Goal: Task Accomplishment & Management: Manage account settings

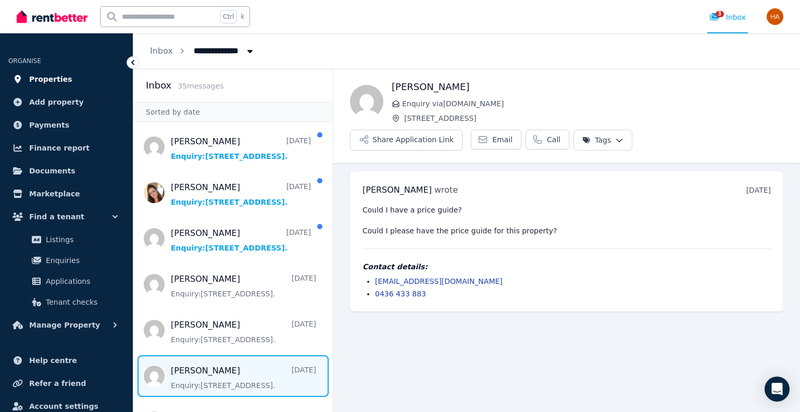
click at [42, 79] on span "Properties" at bounding box center [50, 79] width 43 height 12
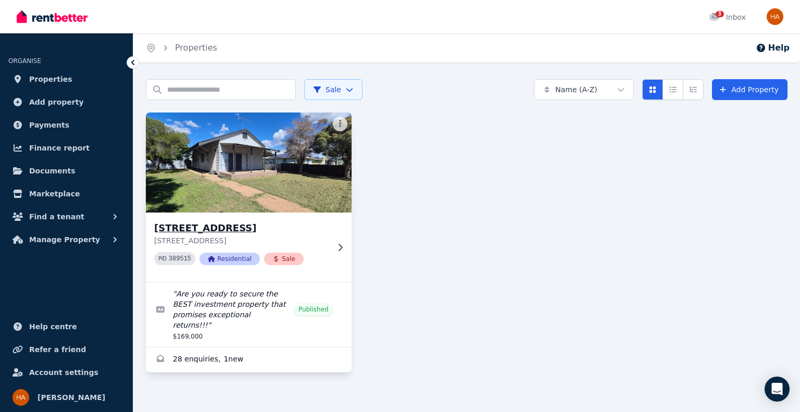
click at [289, 192] on img at bounding box center [249, 162] width 216 height 105
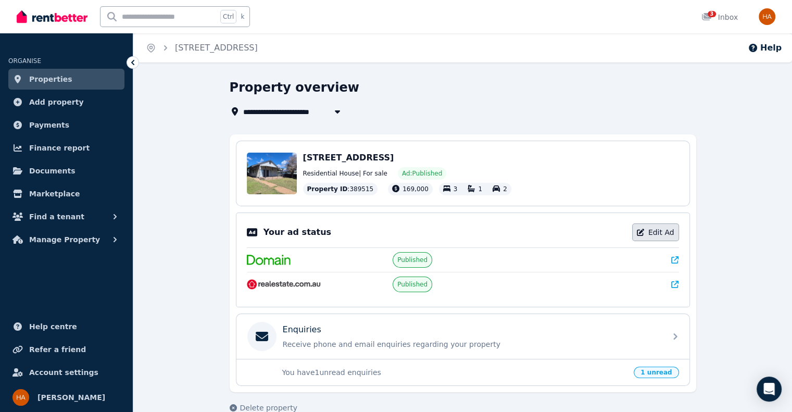
click at [657, 233] on link "Edit Ad" at bounding box center [655, 232] width 47 height 18
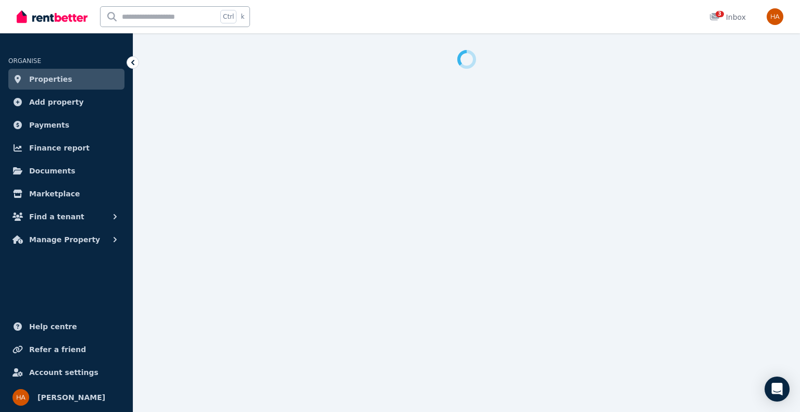
select select "**********"
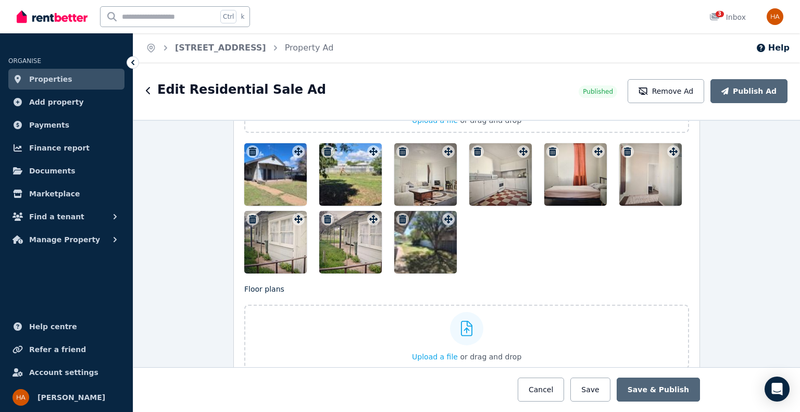
scroll to position [1233, 0]
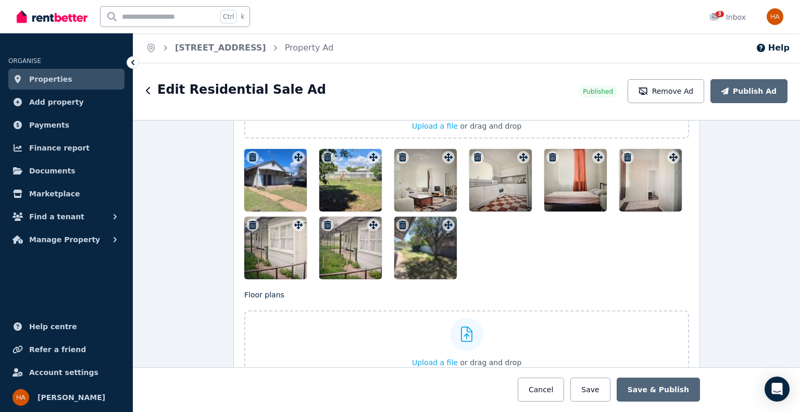
click at [475, 153] on icon "button" at bounding box center [477, 157] width 10 height 8
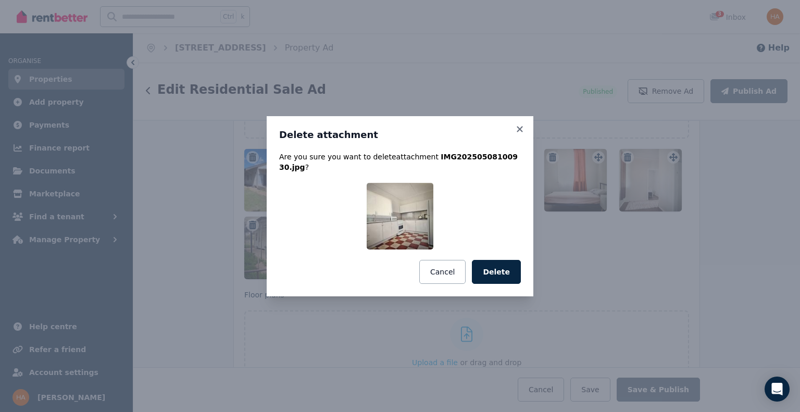
click at [491, 267] on button "Delete" at bounding box center [496, 272] width 49 height 24
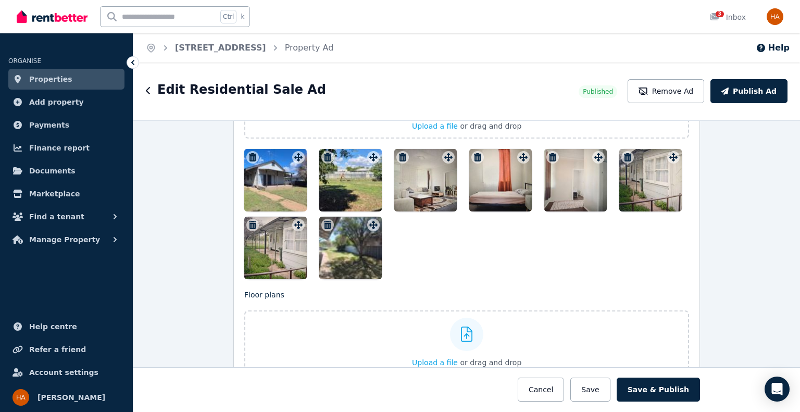
click at [399, 153] on icon "button" at bounding box center [402, 157] width 7 height 8
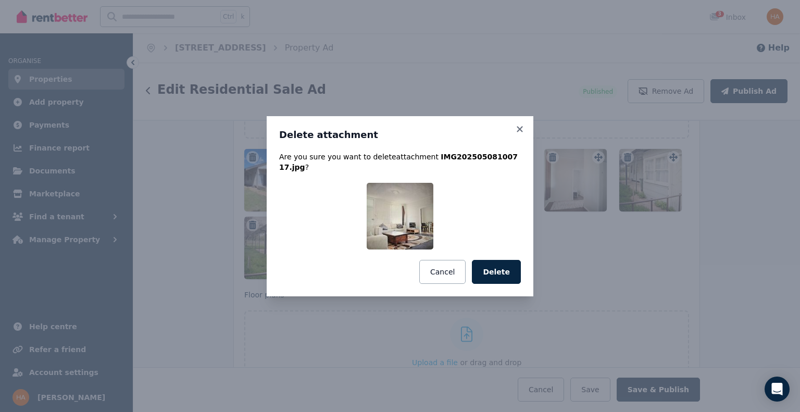
click at [492, 263] on button "Delete" at bounding box center [496, 272] width 49 height 24
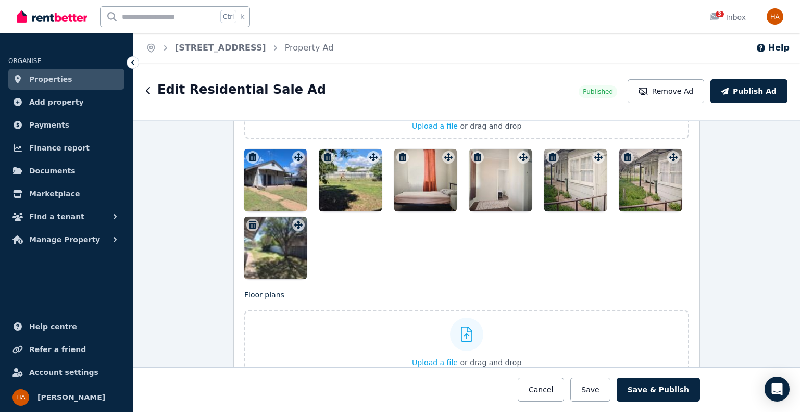
click at [397, 153] on icon "button" at bounding box center [402, 157] width 10 height 8
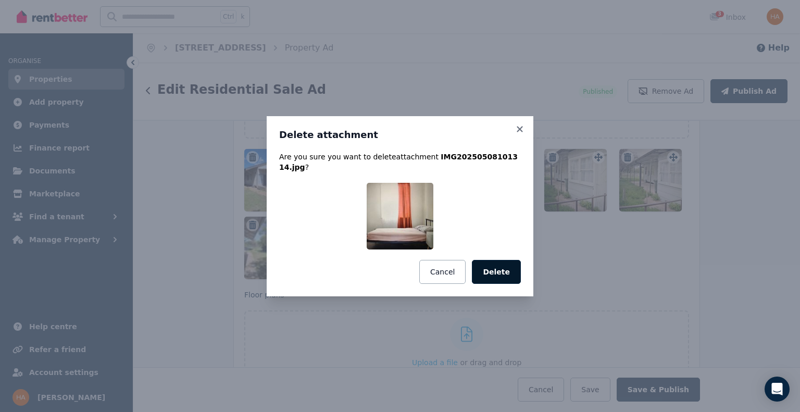
click at [498, 270] on button "Delete" at bounding box center [496, 272] width 49 height 24
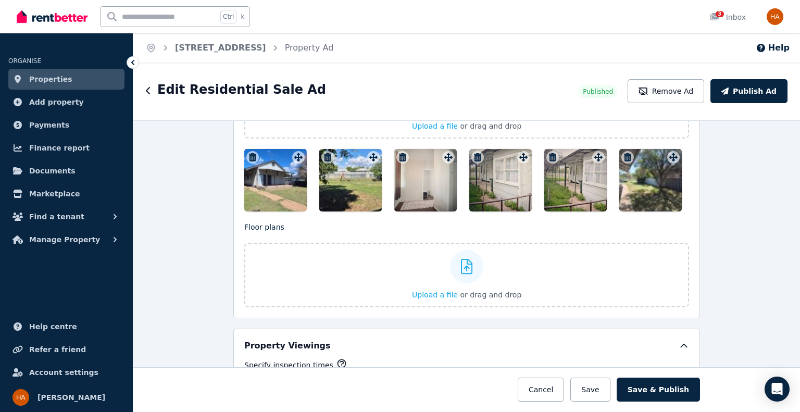
click at [474, 155] on icon "button" at bounding box center [477, 157] width 7 height 8
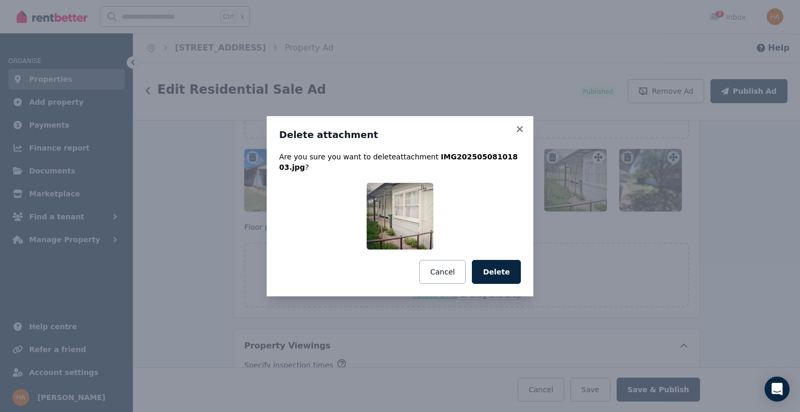
click at [492, 265] on button "Delete" at bounding box center [496, 272] width 49 height 24
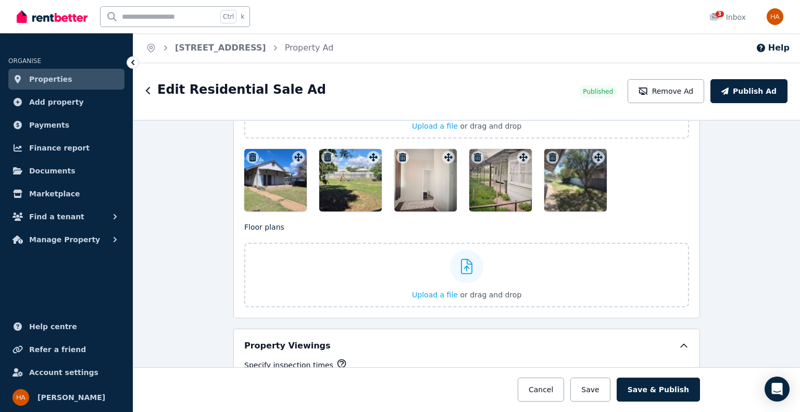
click at [412, 174] on div at bounding box center [425, 180] width 62 height 62
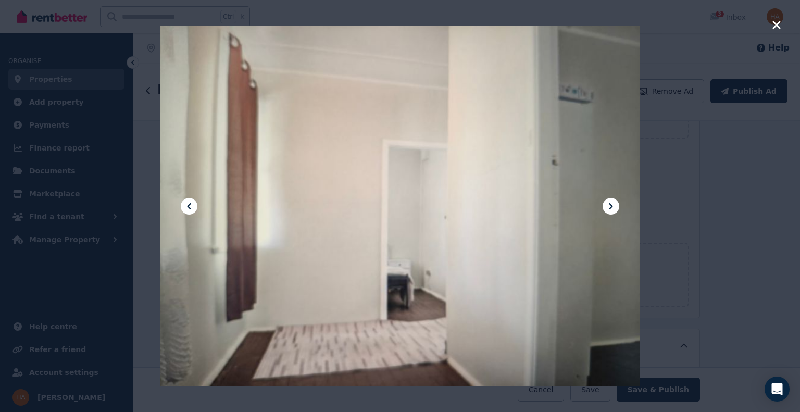
click at [775, 23] on icon "button" at bounding box center [776, 25] width 8 height 8
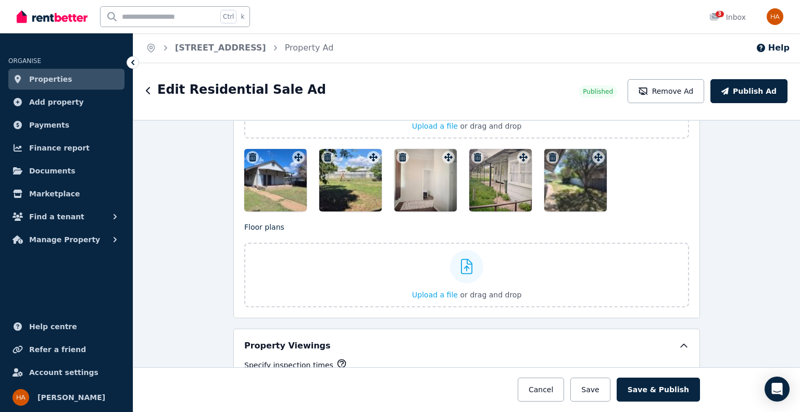
click at [398, 155] on icon "button" at bounding box center [402, 157] width 10 height 8
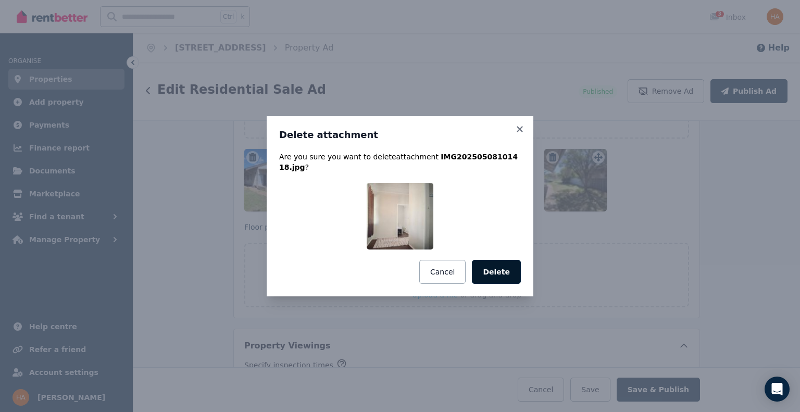
click at [500, 260] on button "Delete" at bounding box center [496, 272] width 49 height 24
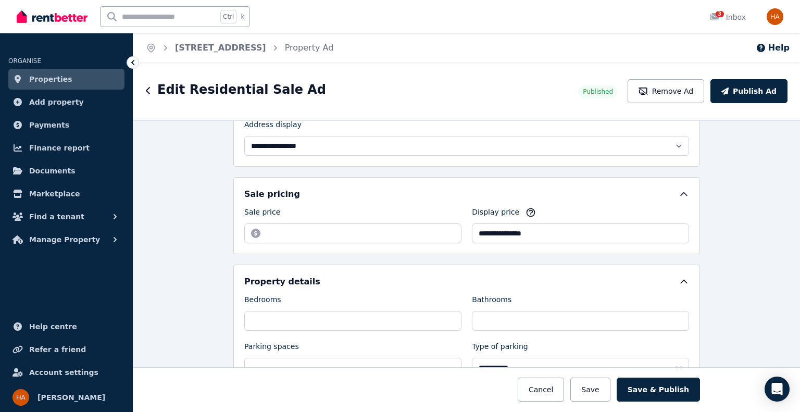
scroll to position [215, 0]
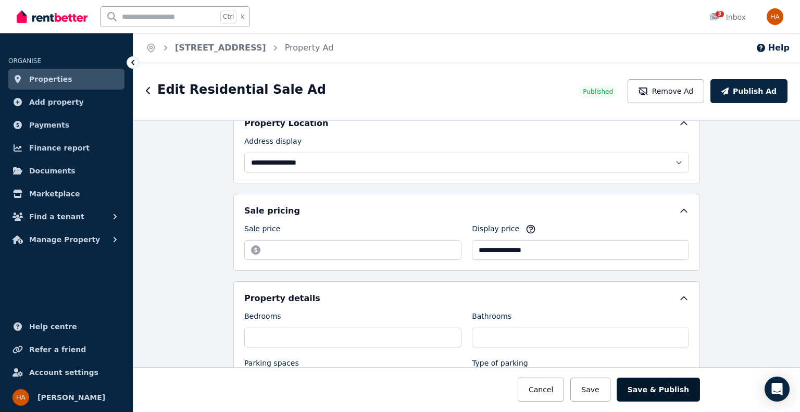
click at [648, 384] on button "Save & Publish" at bounding box center [658, 390] width 83 height 24
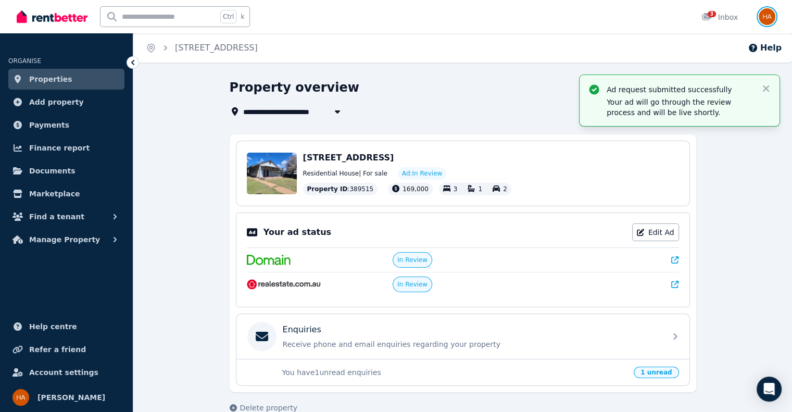
click at [765, 16] on img "button" at bounding box center [767, 16] width 17 height 17
click at [766, 87] on icon "button" at bounding box center [766, 88] width 10 height 10
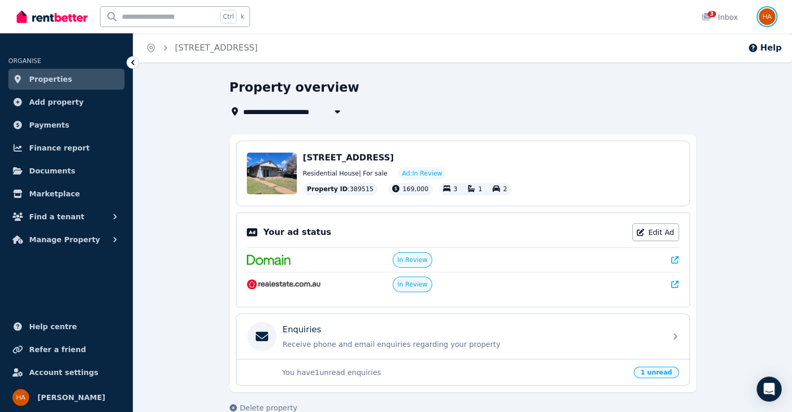
click at [769, 18] on img "button" at bounding box center [767, 16] width 17 height 17
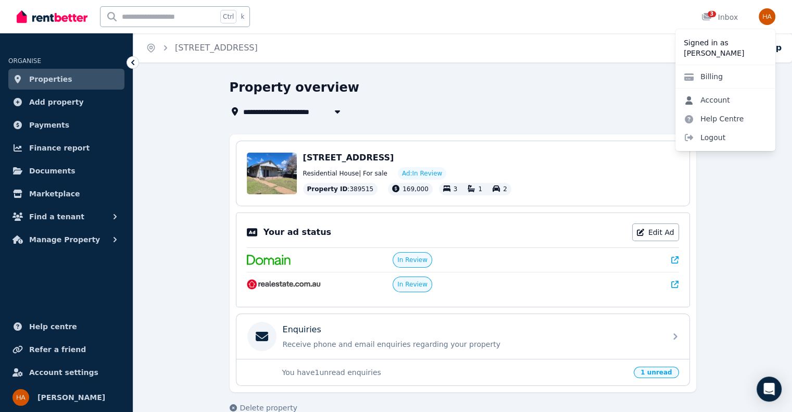
click at [715, 99] on link "Account" at bounding box center [706, 100] width 63 height 19
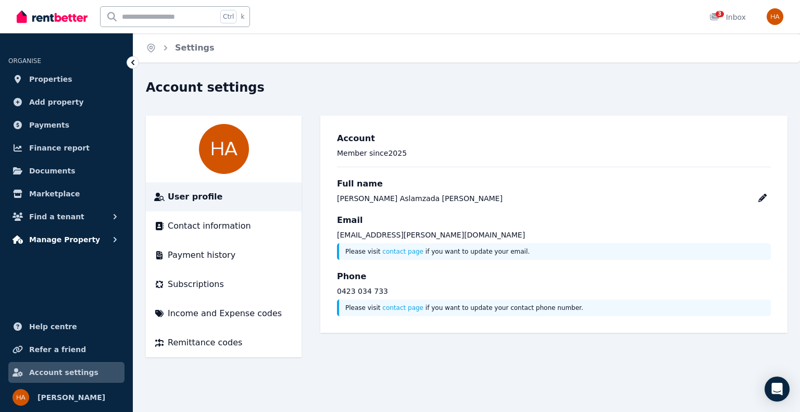
click at [65, 239] on span "Manage Property" at bounding box center [64, 239] width 71 height 12
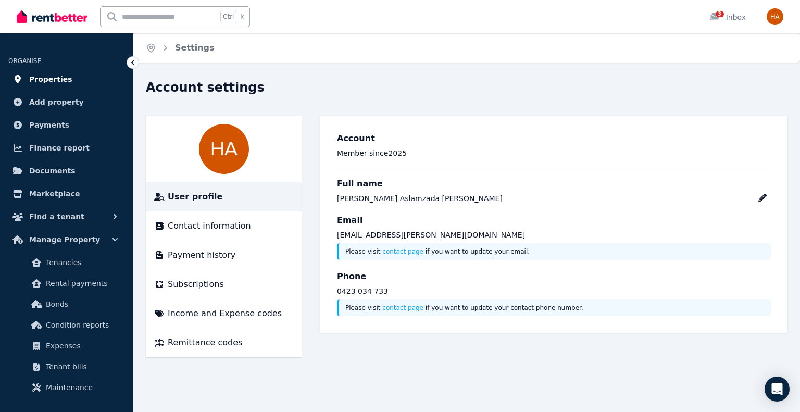
click at [53, 80] on span "Properties" at bounding box center [50, 79] width 43 height 12
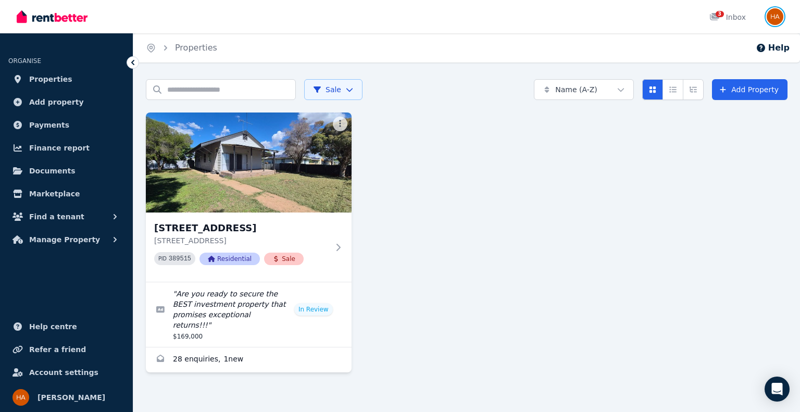
click at [777, 16] on img "button" at bounding box center [775, 16] width 17 height 17
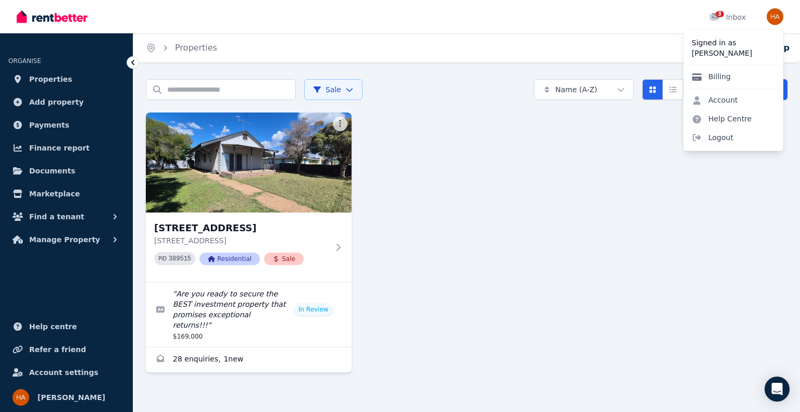
click at [725, 74] on link "Billing" at bounding box center [711, 76] width 56 height 19
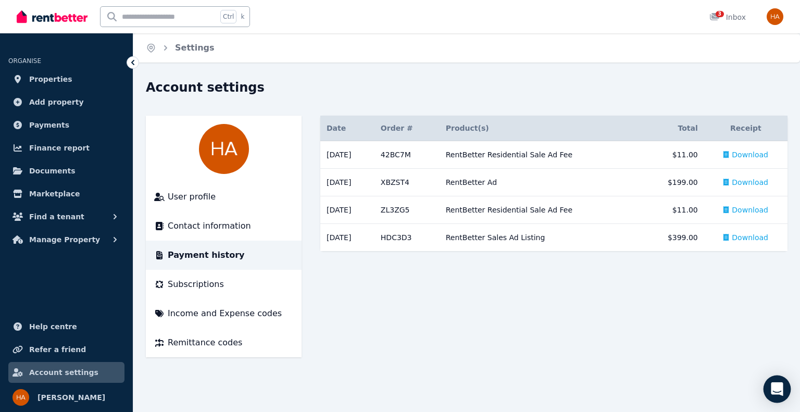
click at [775, 386] on icon "Open Intercom Messenger" at bounding box center [777, 389] width 12 height 14
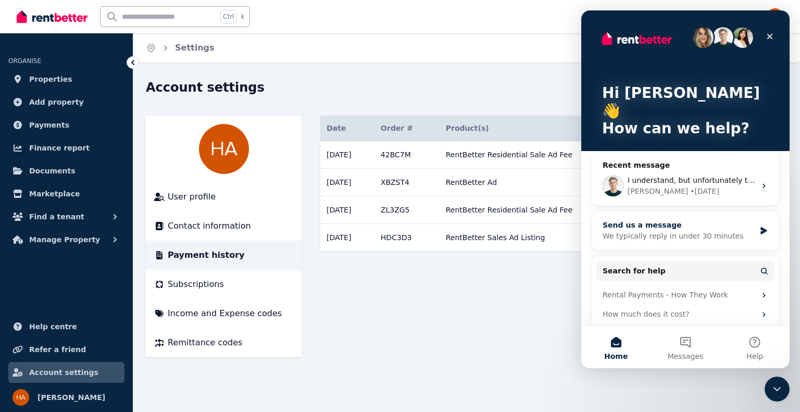
click at [640, 220] on div "Send us a message" at bounding box center [679, 225] width 153 height 11
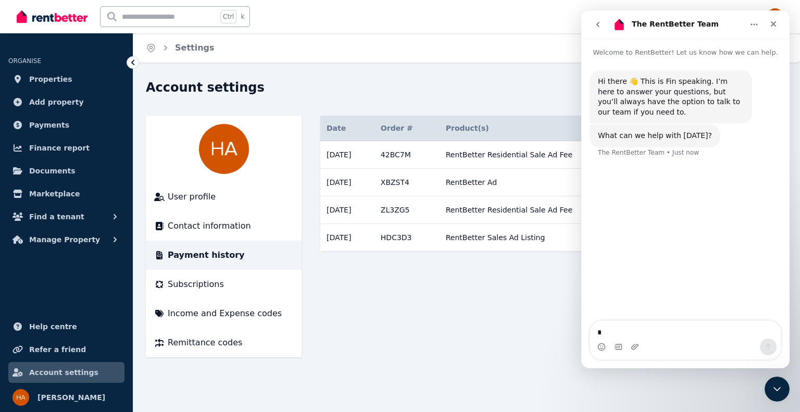
type textarea "**"
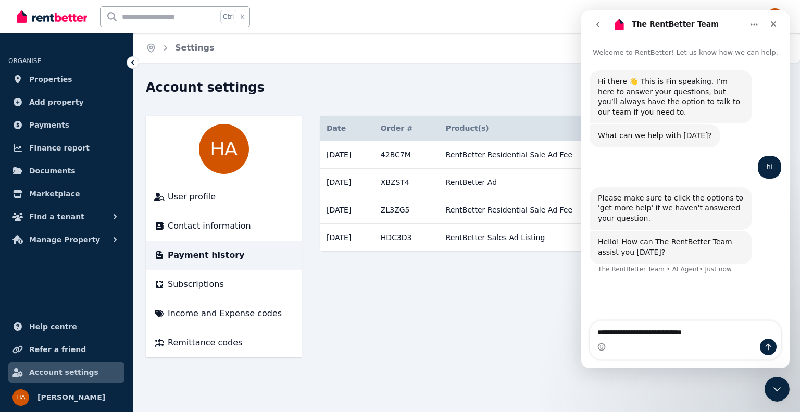
type textarea "**********"
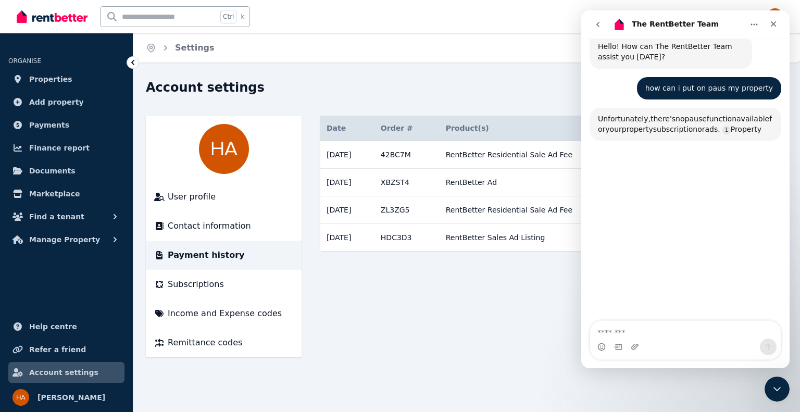
scroll to position [236, 0]
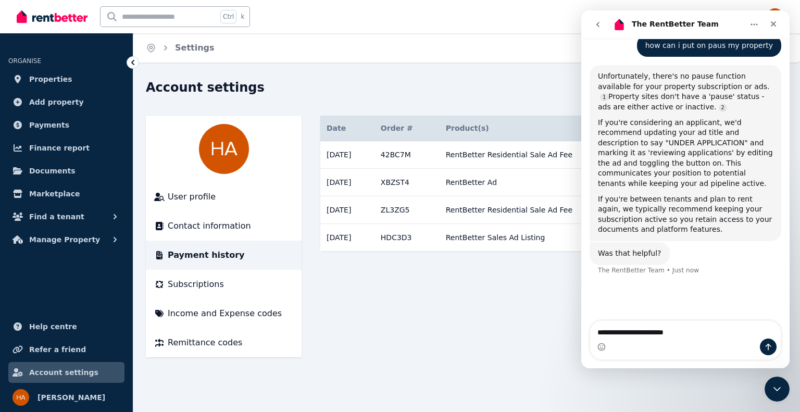
type textarea "**********"
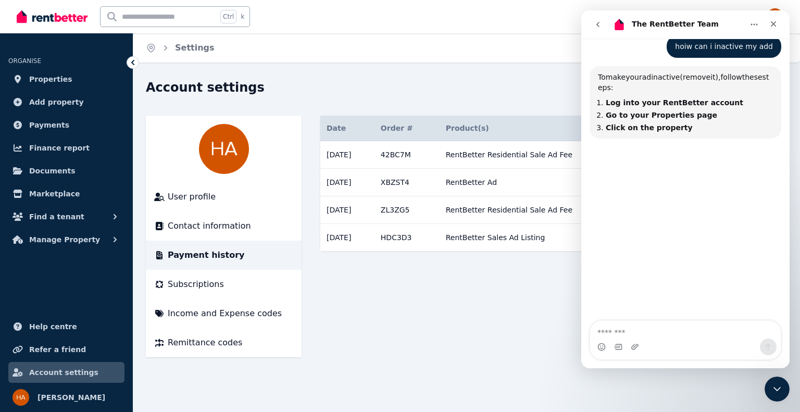
scroll to position [476, 0]
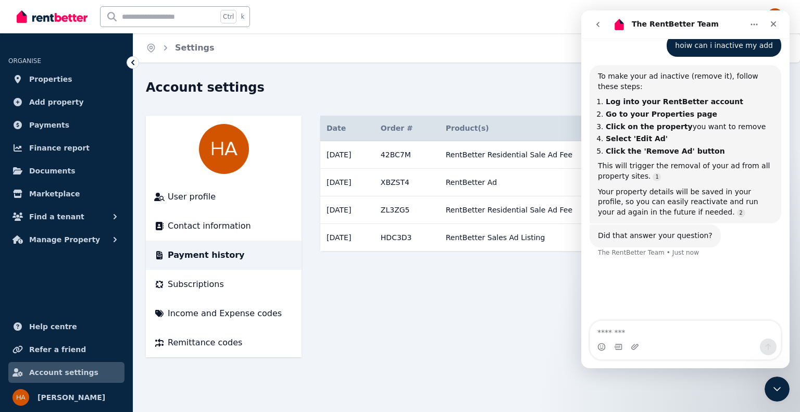
click at [537, 77] on div "Home Settings Account settings User profile Contact information Payment history…" at bounding box center [400, 206] width 800 height 412
click at [443, 76] on div "Home Settings Account settings User profile Contact information Payment history…" at bounding box center [400, 206] width 800 height 412
click at [775, 388] on icon "Close Intercom Messenger" at bounding box center [775, 387] width 7 height 4
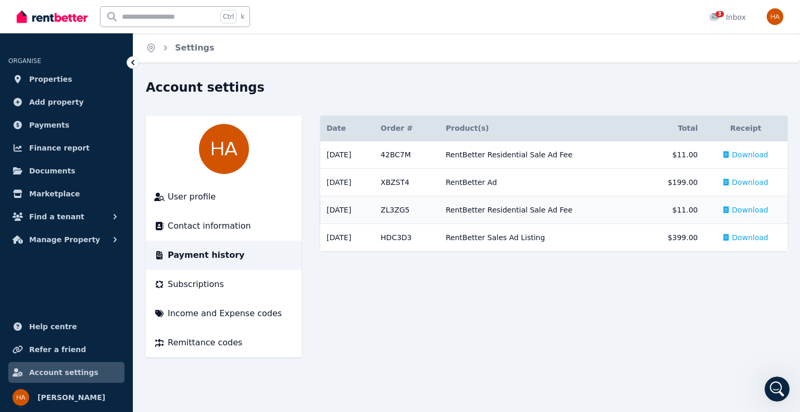
scroll to position [425, 0]
click at [50, 81] on span "Properties" at bounding box center [50, 79] width 43 height 12
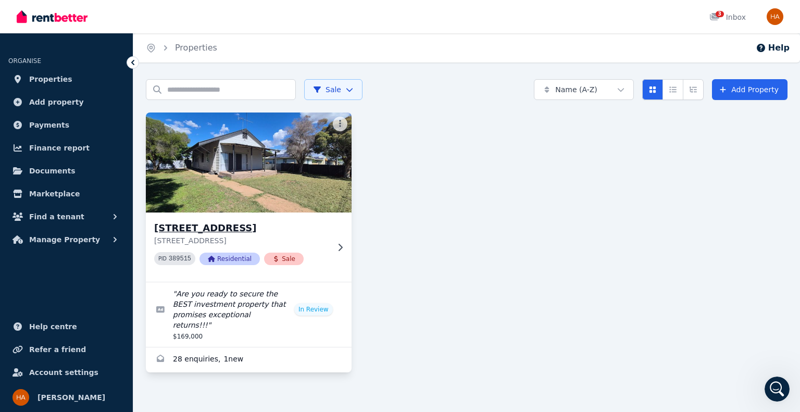
click at [265, 164] on img at bounding box center [249, 162] width 216 height 105
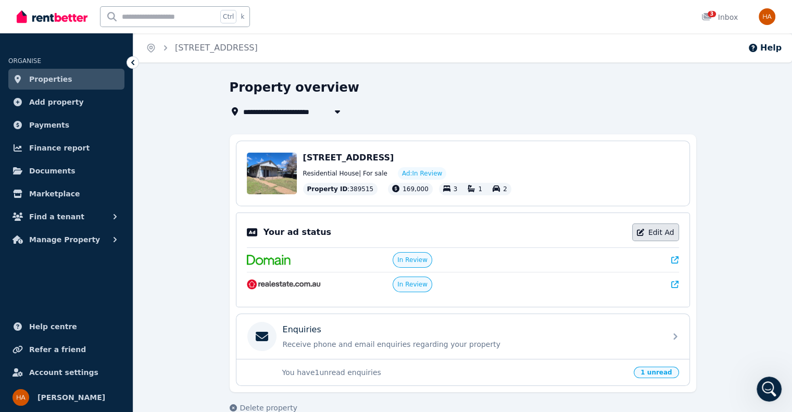
click at [658, 232] on link "Edit Ad" at bounding box center [655, 232] width 47 height 18
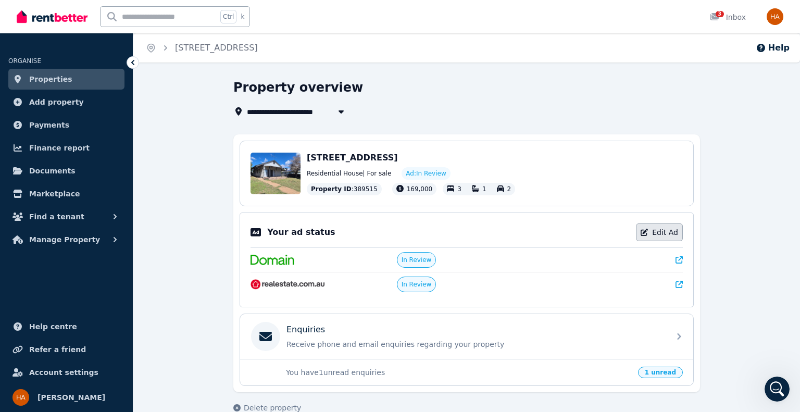
select select "**********"
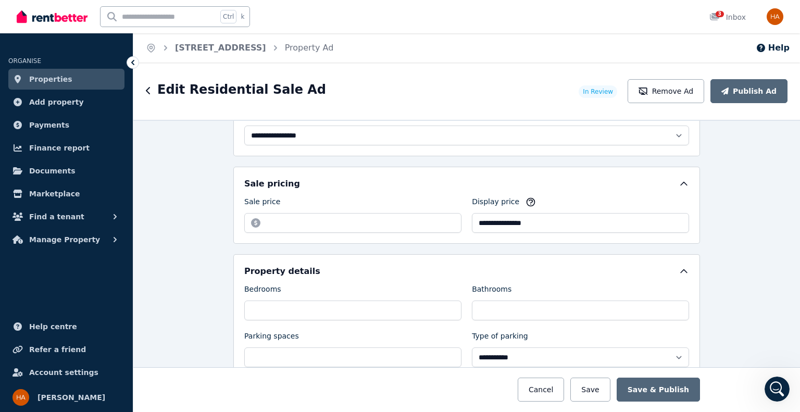
scroll to position [204, 0]
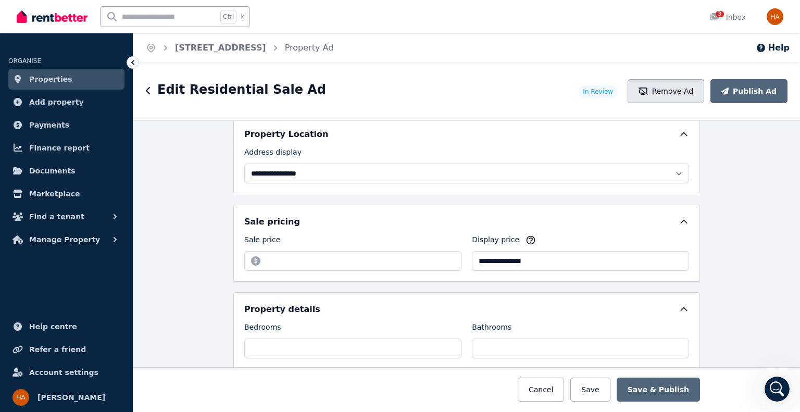
click at [685, 97] on button "Remove Ad" at bounding box center [666, 91] width 77 height 24
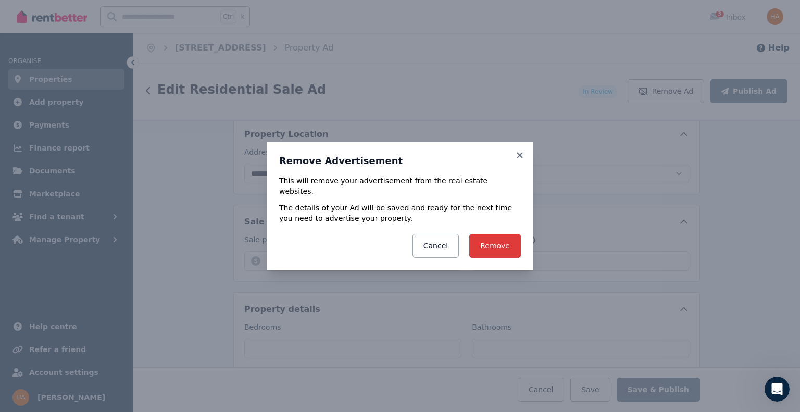
click at [498, 244] on button "Remove" at bounding box center [495, 246] width 52 height 24
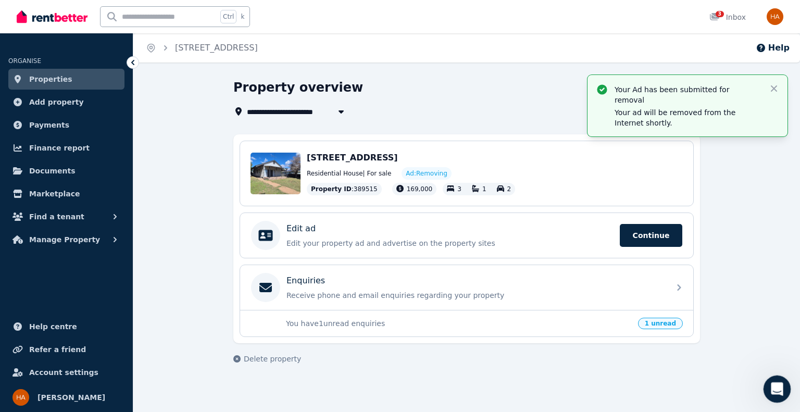
click at [777, 386] on icon "Open Intercom Messenger" at bounding box center [775, 387] width 17 height 17
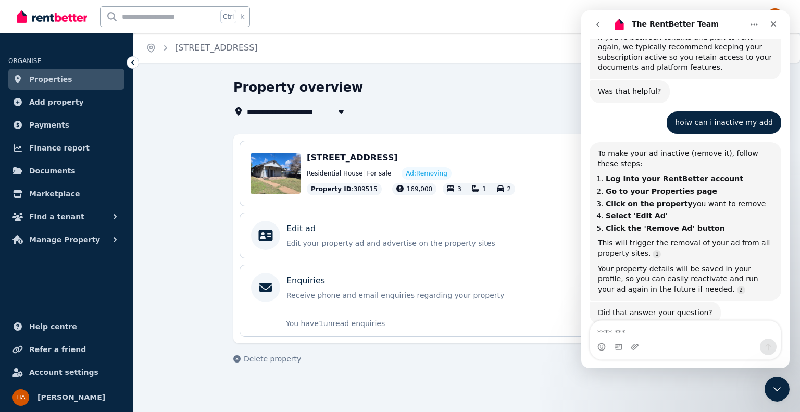
scroll to position [425, 0]
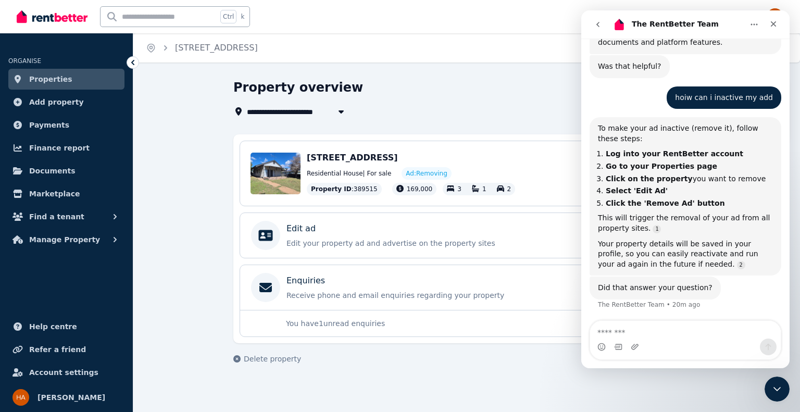
click at [670, 339] on div "Intercom messenger" at bounding box center [685, 347] width 191 height 17
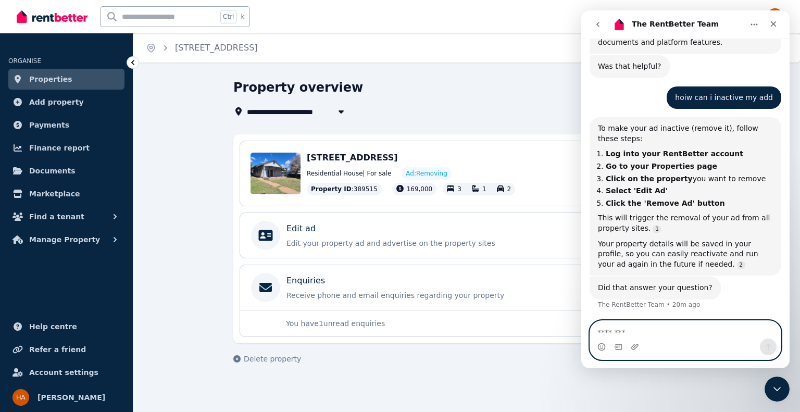
click at [641, 329] on textarea "Message…" at bounding box center [685, 330] width 191 height 18
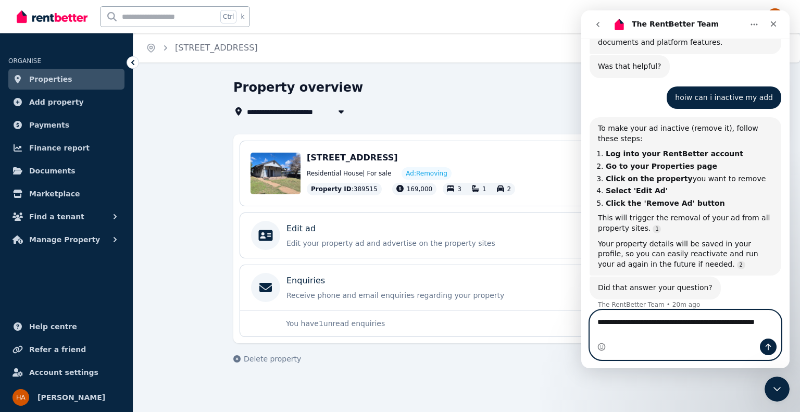
scroll to position [435, 0]
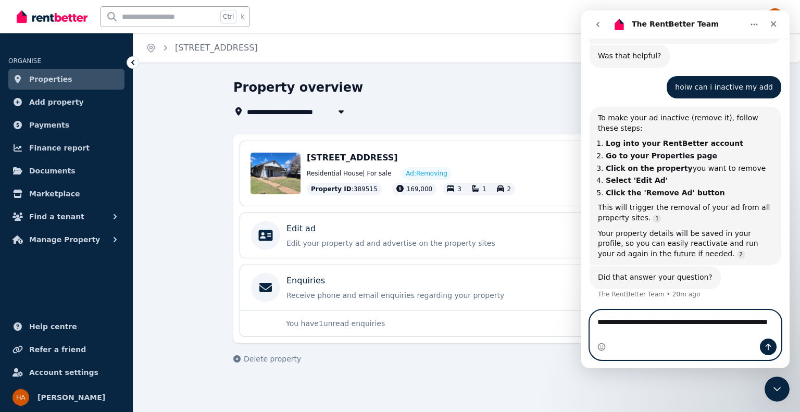
type textarea "**********"
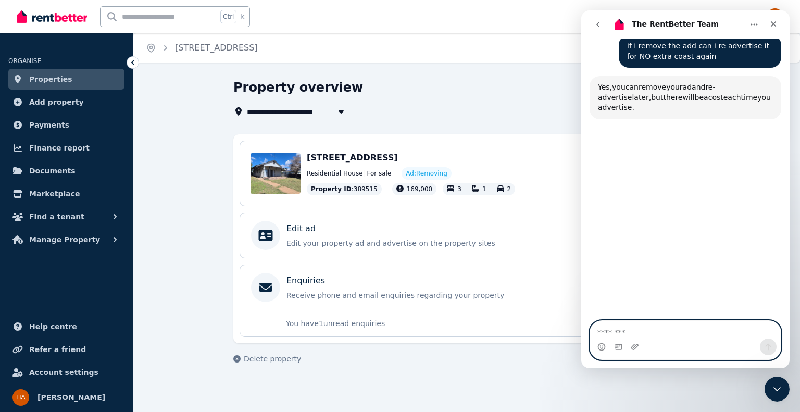
scroll to position [697, 0]
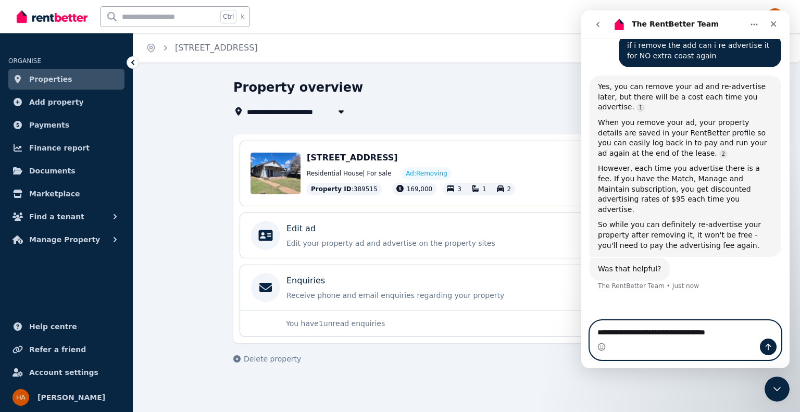
type textarea "**********"
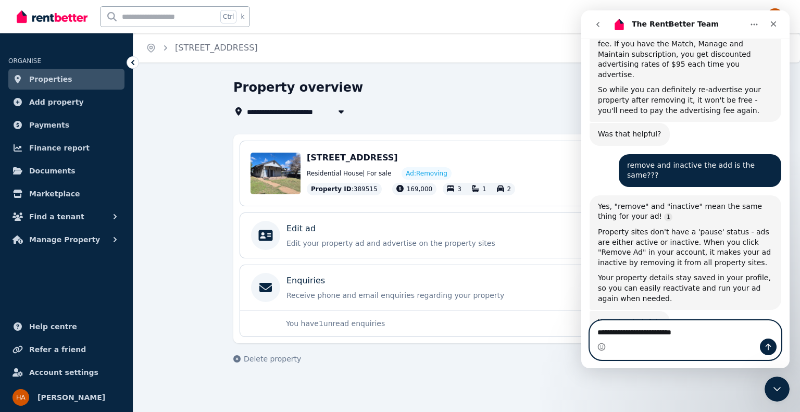
scroll to position [837, 0]
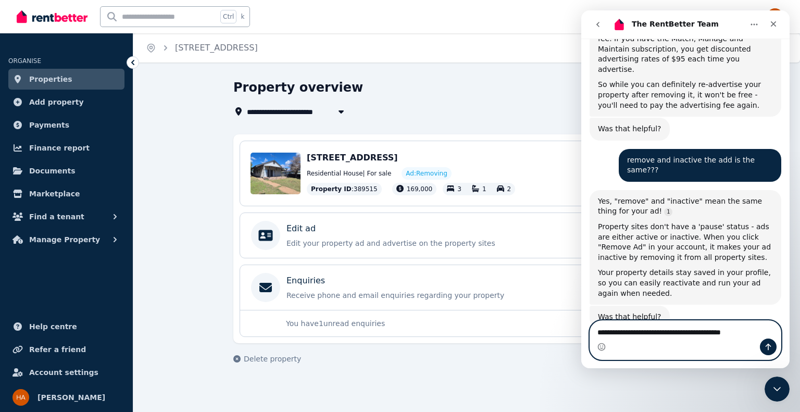
type textarea "**********"
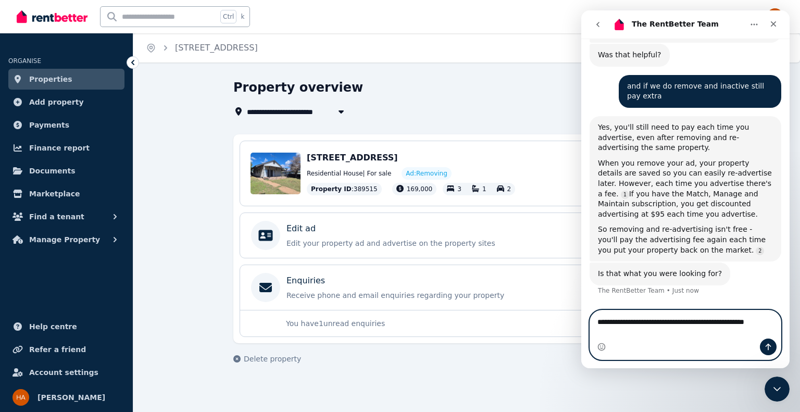
scroll to position [1098, 0]
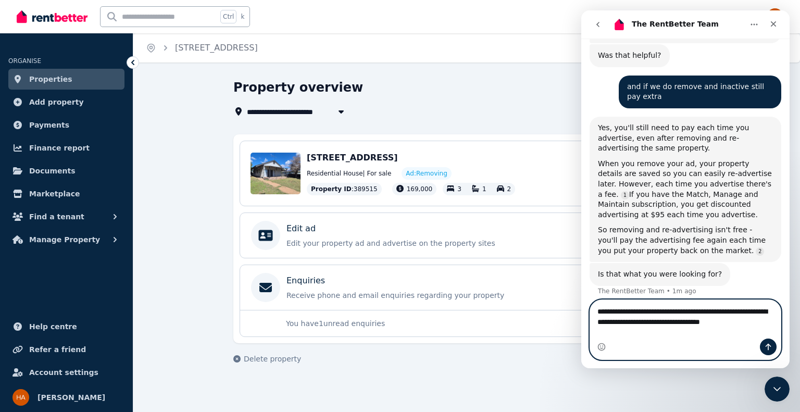
type textarea "**********"
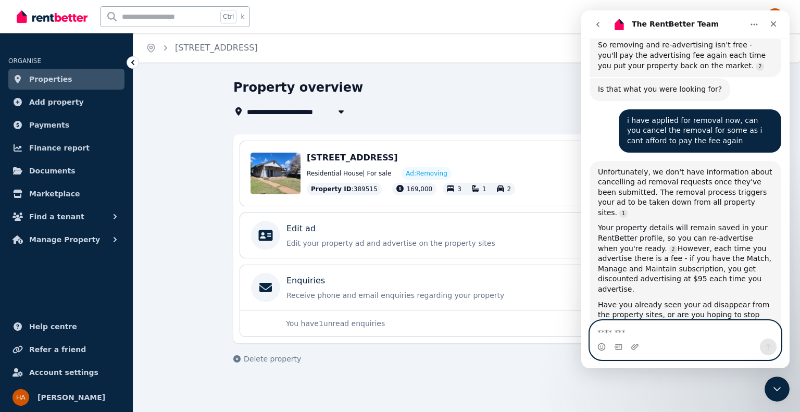
scroll to position [1328, 0]
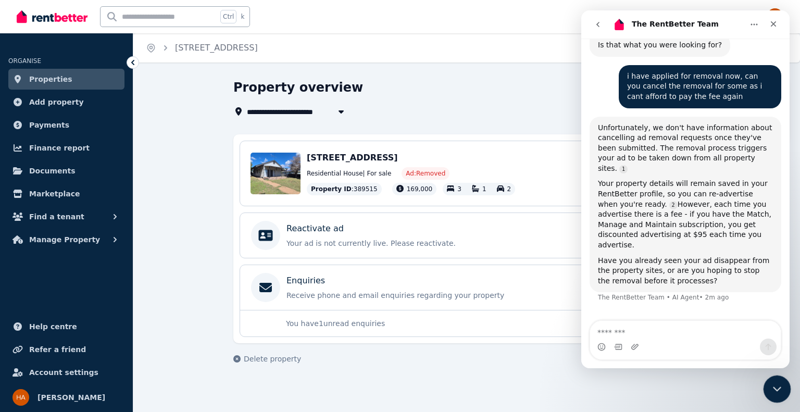
click at [775, 396] on div "Close Intercom Messenger" at bounding box center [775, 387] width 25 height 25
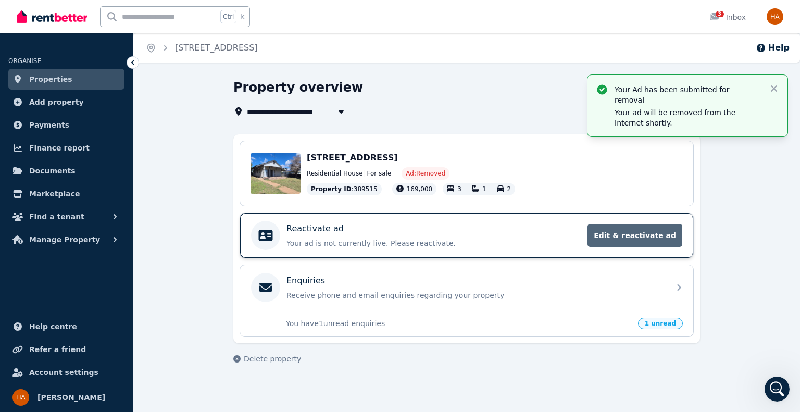
click at [637, 236] on span "Edit & reactivate ad" at bounding box center [634, 235] width 95 height 23
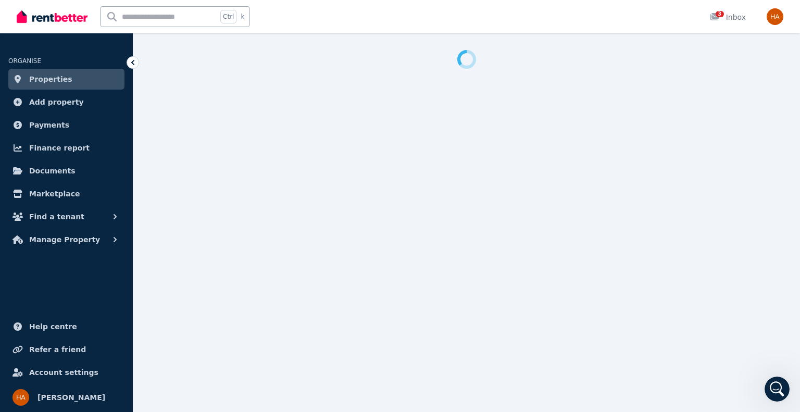
select select "**********"
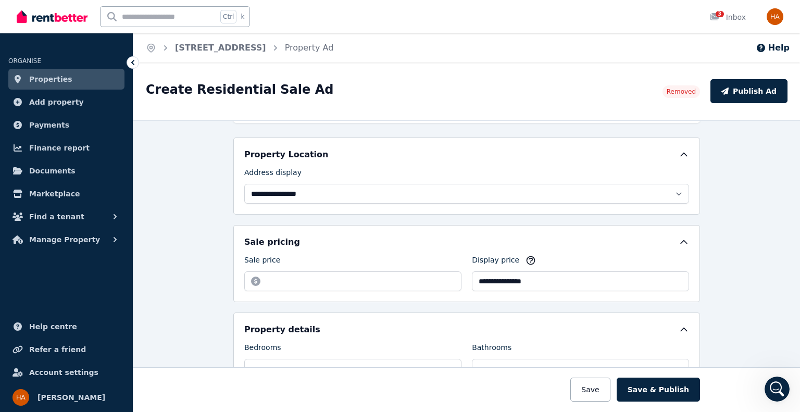
scroll to position [58, 0]
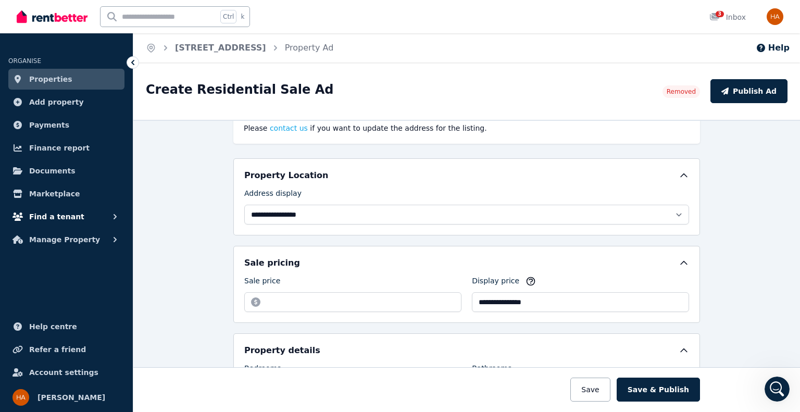
click at [62, 221] on span "Find a tenant" at bounding box center [56, 216] width 55 height 12
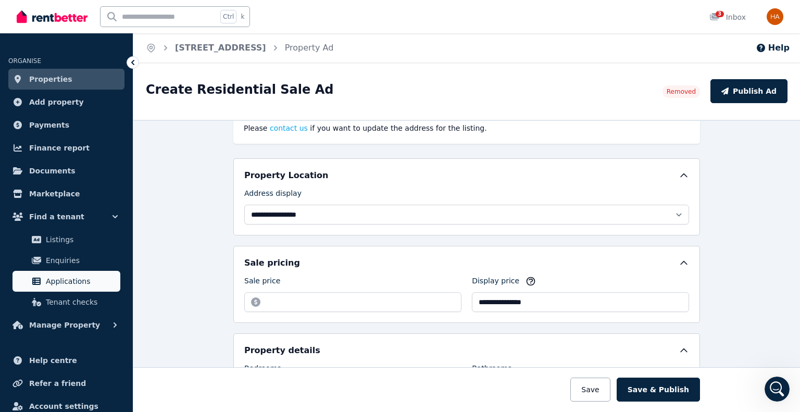
click at [70, 284] on span "Applications" at bounding box center [81, 281] width 70 height 12
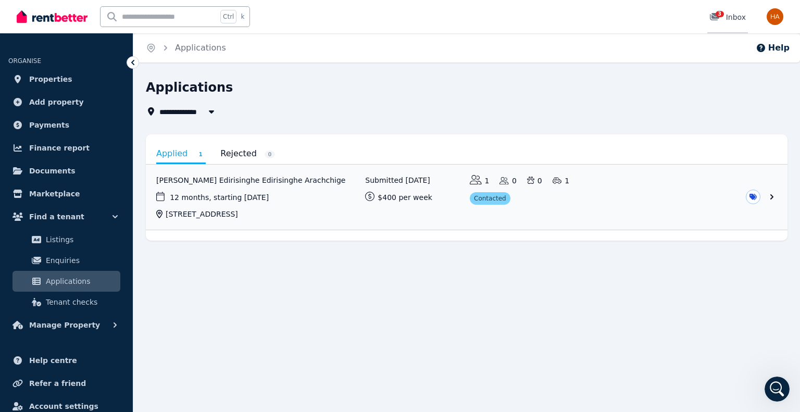
click at [720, 14] on span "3" at bounding box center [720, 14] width 8 height 6
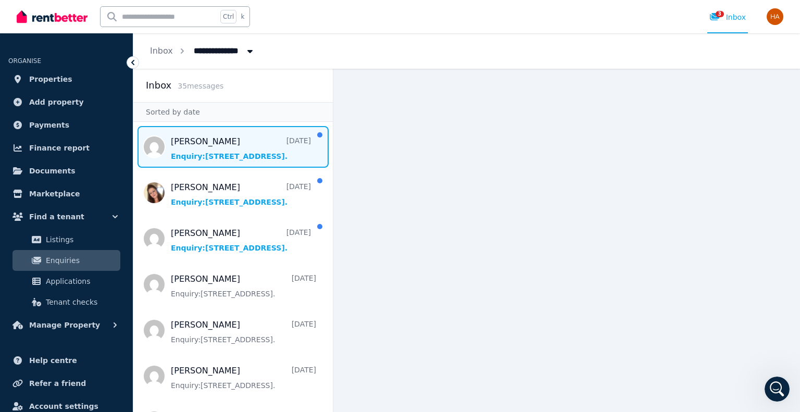
click at [215, 158] on span "Message list" at bounding box center [232, 147] width 199 height 42
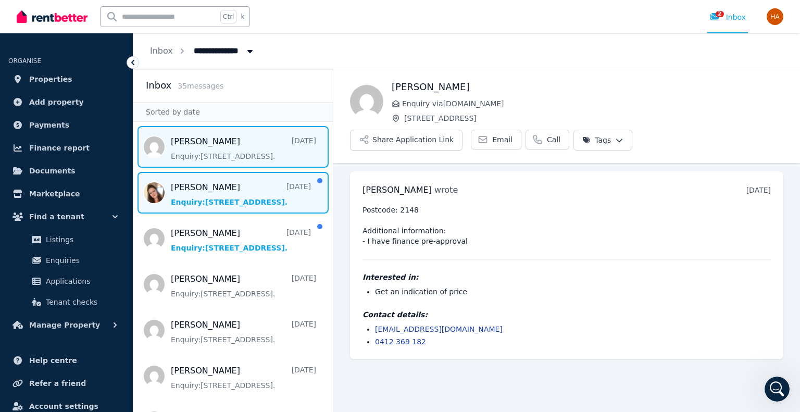
click at [213, 194] on span "Message list" at bounding box center [232, 193] width 199 height 42
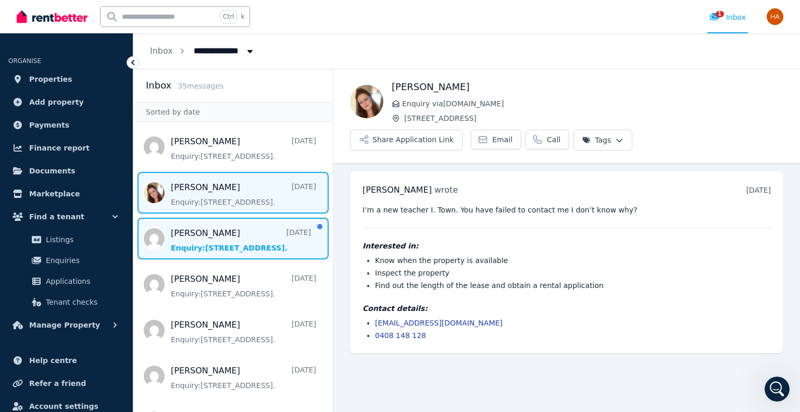
click at [215, 233] on span "Message list" at bounding box center [232, 239] width 199 height 42
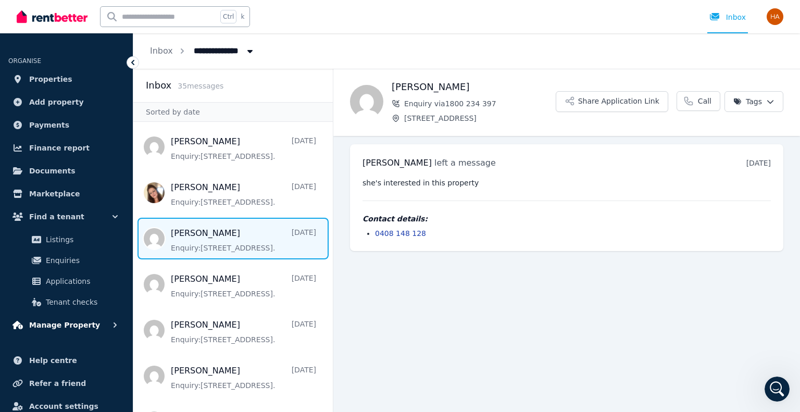
click at [86, 323] on span "Manage Property" at bounding box center [64, 325] width 71 height 12
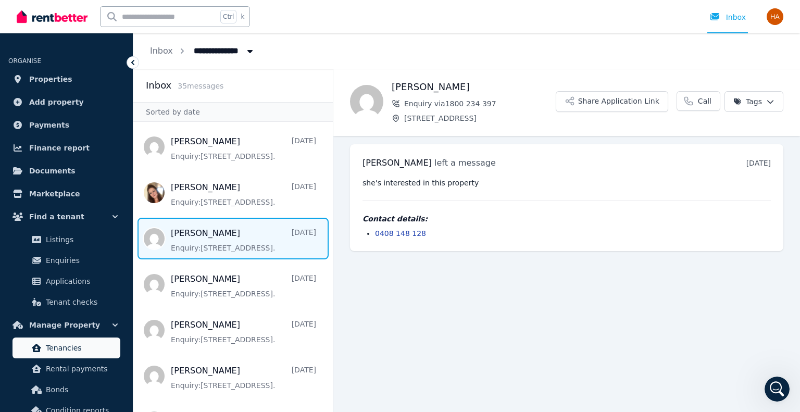
click at [60, 344] on span "Tenancies" at bounding box center [81, 348] width 70 height 12
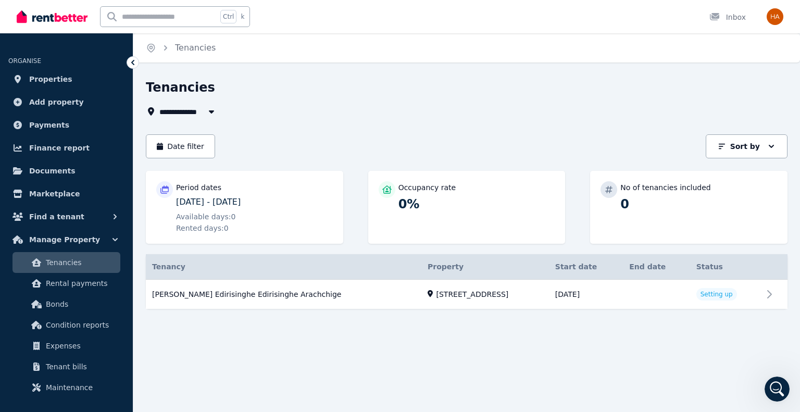
click at [206, 111] on icon "button" at bounding box center [211, 111] width 10 height 8
type input "**********"
click at [473, 93] on div "Tenancies" at bounding box center [463, 89] width 635 height 20
click at [765, 150] on button "Sort by" at bounding box center [747, 146] width 82 height 24
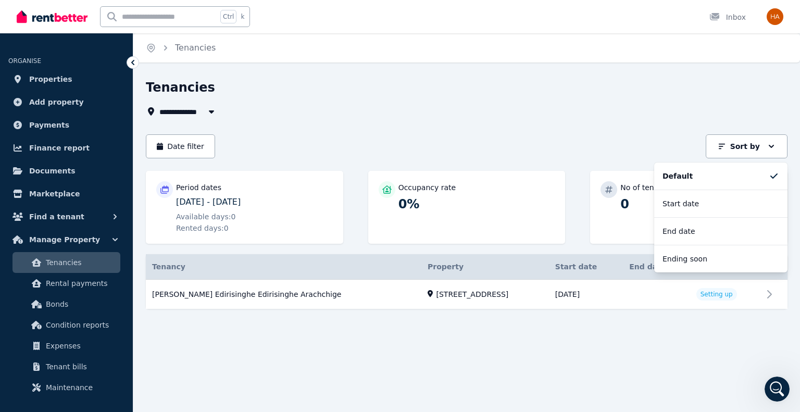
click at [557, 96] on div "Tenancies" at bounding box center [463, 89] width 635 height 20
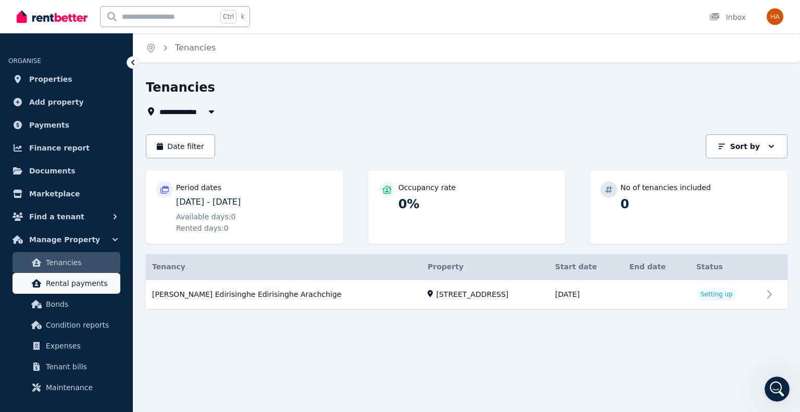
click at [86, 287] on span "Rental payments" at bounding box center [81, 283] width 70 height 12
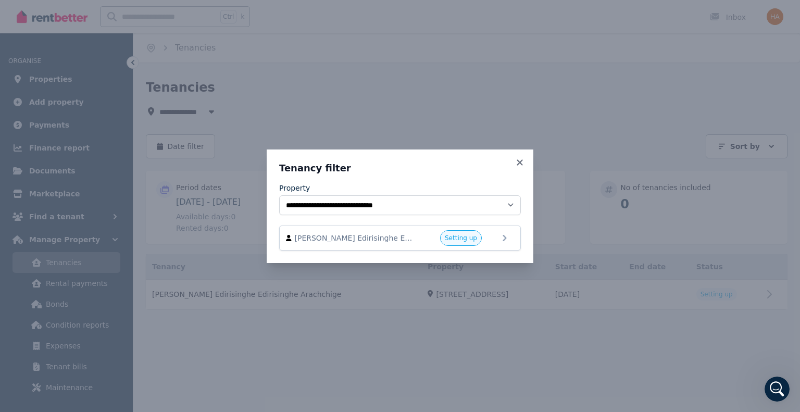
click at [295, 106] on div "**********" at bounding box center [400, 206] width 800 height 412
click at [519, 160] on icon at bounding box center [520, 162] width 10 height 9
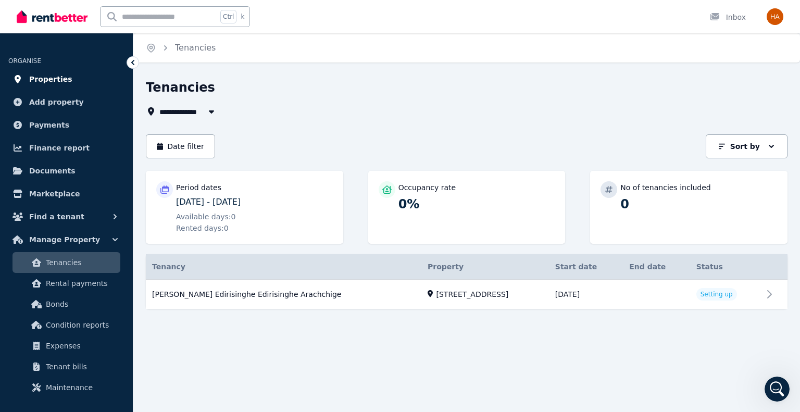
click at [45, 71] on link "Properties" at bounding box center [66, 79] width 116 height 21
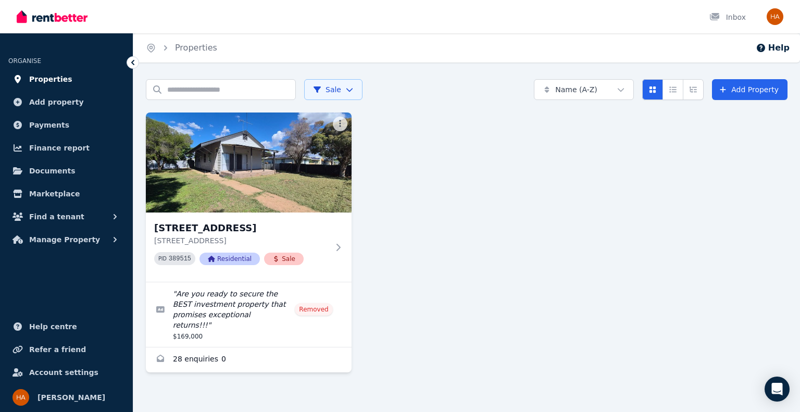
click at [55, 79] on span "Properties" at bounding box center [50, 79] width 43 height 12
click at [71, 237] on span "Manage Property" at bounding box center [64, 239] width 71 height 12
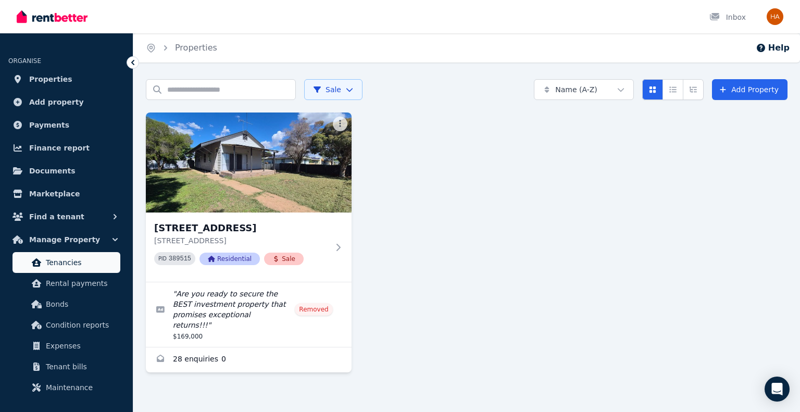
click at [69, 261] on span "Tenancies" at bounding box center [81, 262] width 70 height 12
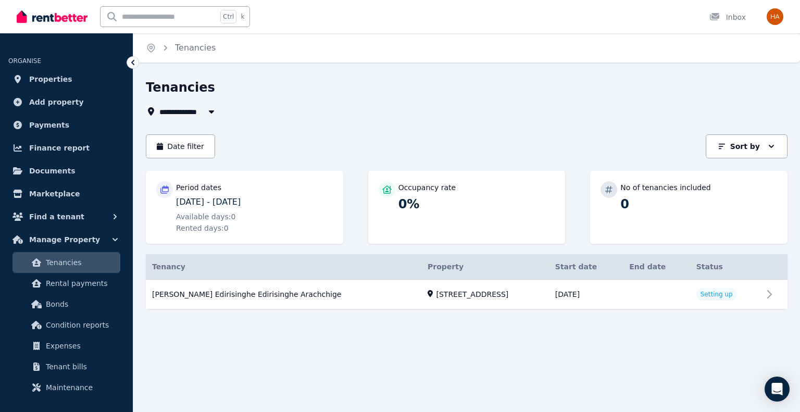
click at [186, 223] on span "Rented days: 0" at bounding box center [202, 228] width 53 height 10
click at [206, 187] on p "Period dates" at bounding box center [198, 187] width 45 height 10
click at [194, 183] on p "Period dates" at bounding box center [198, 187] width 45 height 10
click at [48, 77] on span "Properties" at bounding box center [50, 79] width 43 height 12
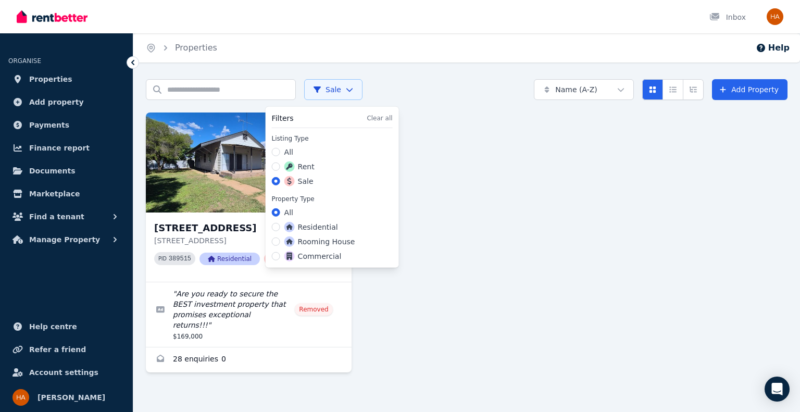
click at [337, 86] on html "Open main menu Inbox Open user menu ORGANISE Properties Add property Payments F…" at bounding box center [400, 206] width 800 height 412
click at [304, 170] on label "Rent" at bounding box center [299, 166] width 30 height 10
click at [280, 170] on button "Rent" at bounding box center [276, 166] width 8 height 8
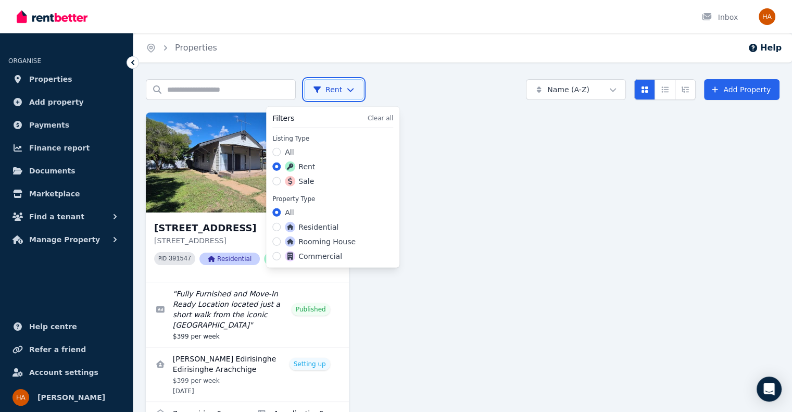
click at [475, 212] on html "Open main menu Inbox Open user menu ORGANISE Properties Add property Payments F…" at bounding box center [396, 206] width 792 height 412
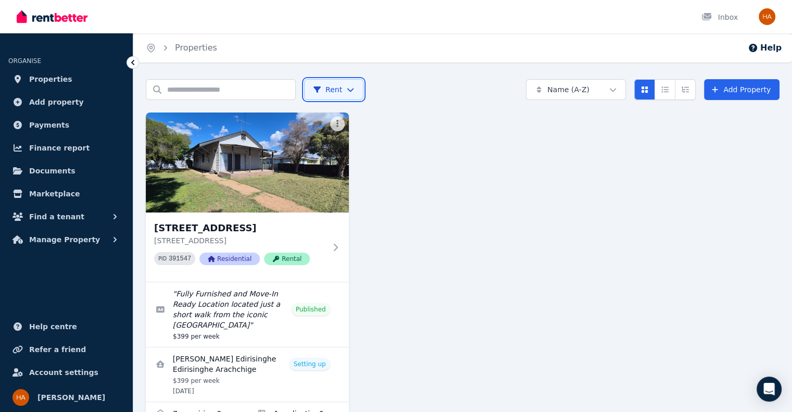
scroll to position [23, 0]
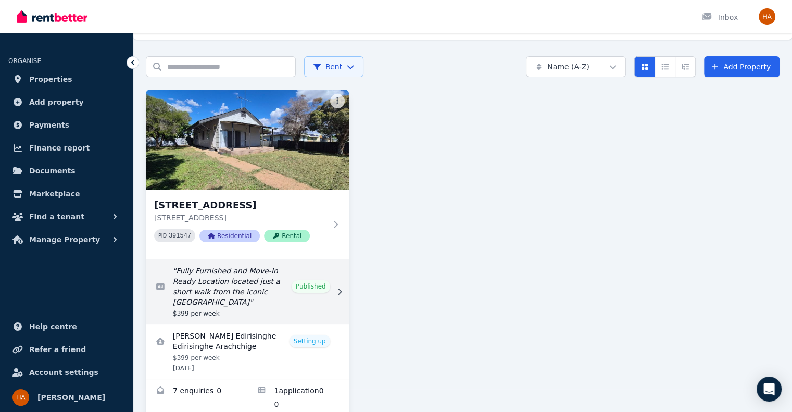
click at [343, 288] on icon at bounding box center [339, 291] width 10 height 7
click at [337, 288] on icon at bounding box center [339, 291] width 10 height 7
click at [321, 284] on link "Edit listing: Fully Furnished and Move-In Ready Location located just a short w…" at bounding box center [247, 291] width 203 height 65
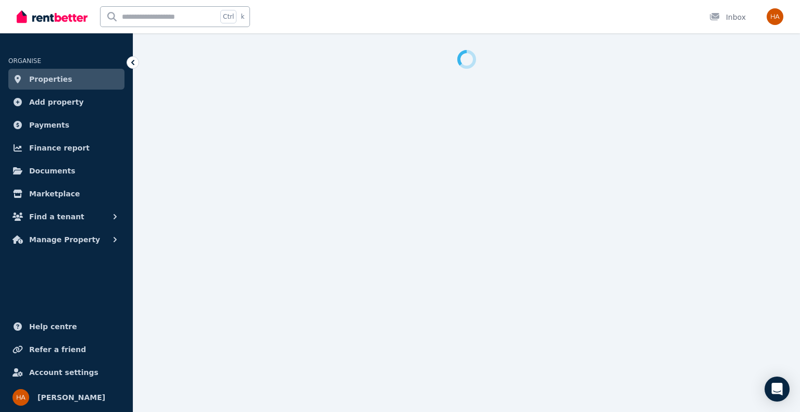
select select "**********"
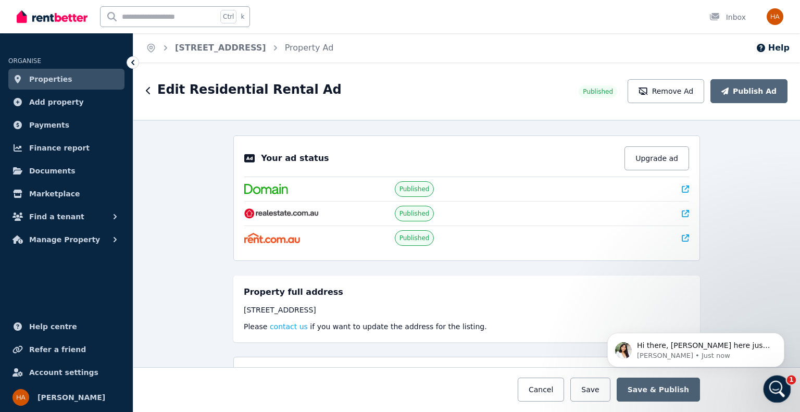
click at [771, 383] on icon "Open Intercom Messenger" at bounding box center [775, 387] width 17 height 17
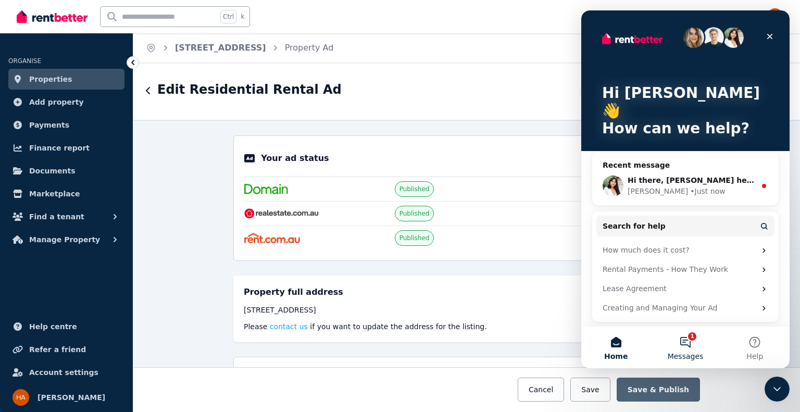
click at [688, 340] on button "1 Messages" at bounding box center [684, 348] width 69 height 42
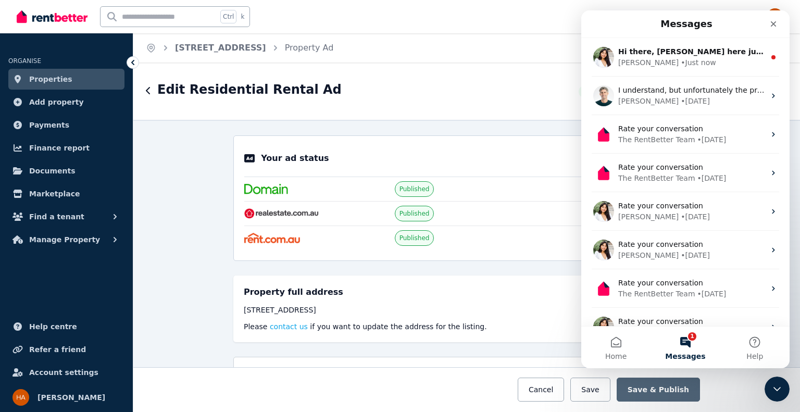
click at [688, 335] on button "1 Messages" at bounding box center [684, 348] width 69 height 42
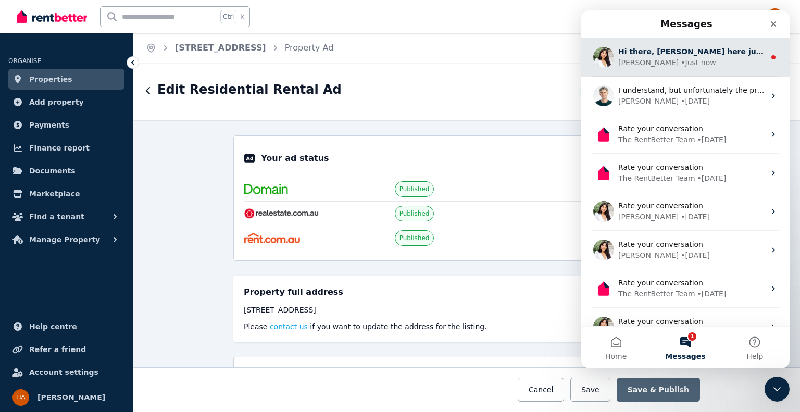
click at [681, 58] on div "• Just now" at bounding box center [698, 62] width 35 height 11
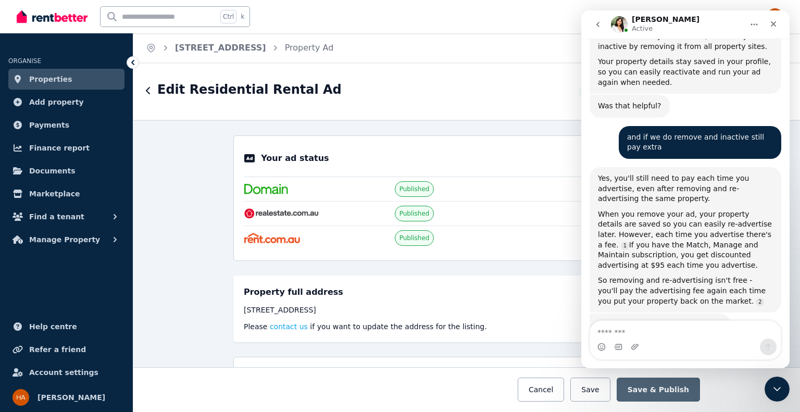
scroll to position [1354, 0]
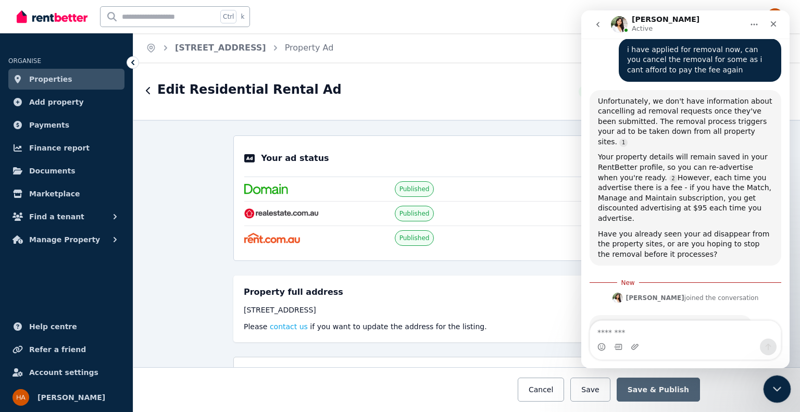
click at [775, 383] on icon "Close Intercom Messenger" at bounding box center [775, 387] width 12 height 12
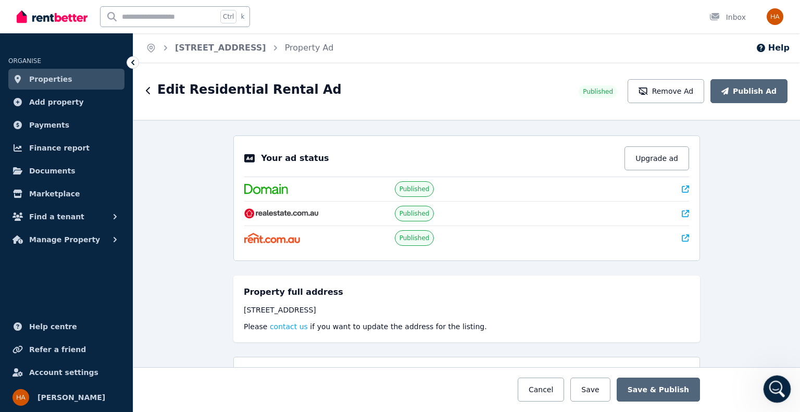
scroll to position [1336, 0]
click at [728, 12] on link "Inbox" at bounding box center [727, 16] width 41 height 33
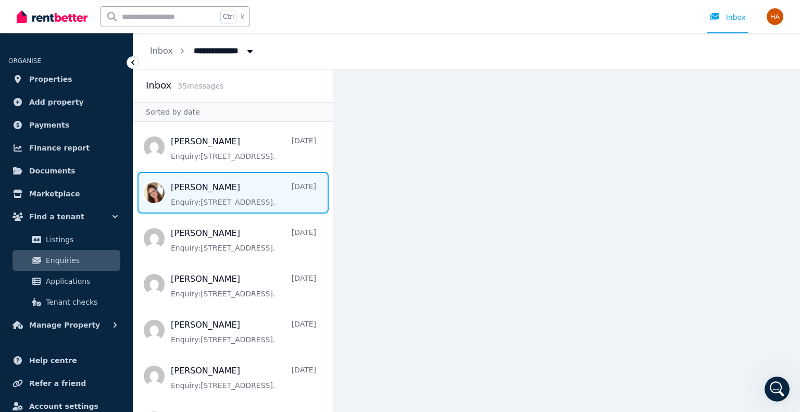
click at [206, 190] on span "Message list" at bounding box center [232, 193] width 199 height 42
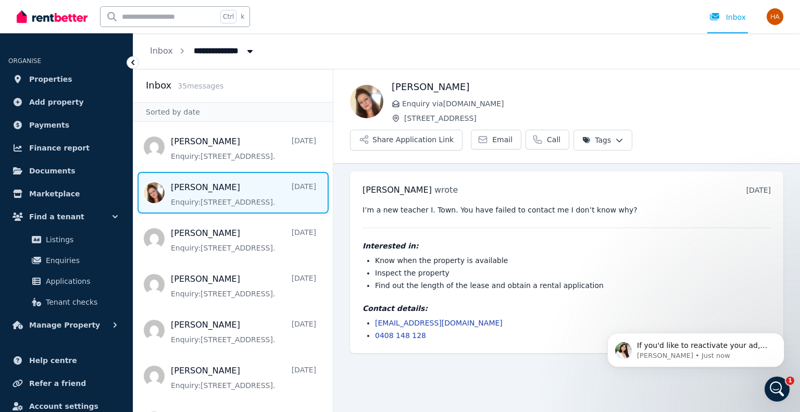
scroll to position [1381, 0]
click at [780, 387] on icon "Open Intercom Messenger" at bounding box center [775, 387] width 17 height 17
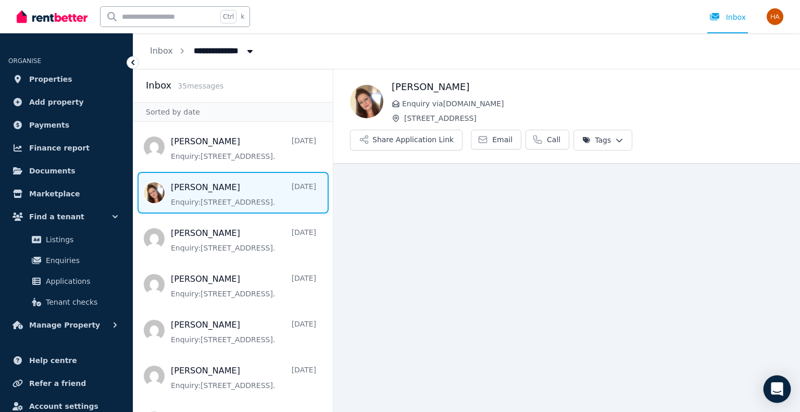
click at [775, 385] on icon "Open Intercom Messenger" at bounding box center [777, 389] width 12 height 14
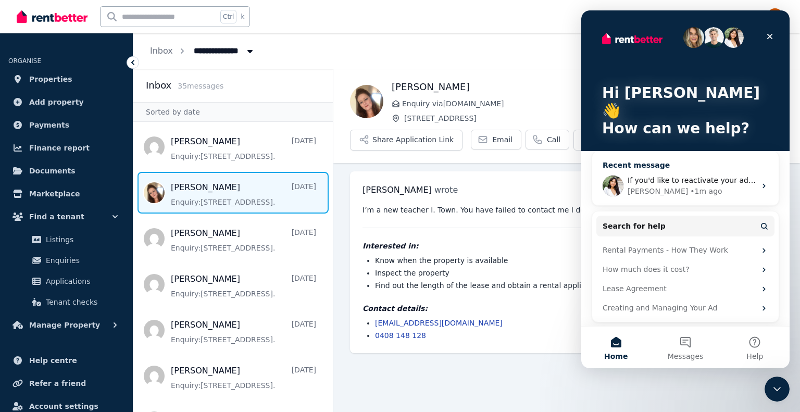
click at [659, 176] on span "If you'd like to reactivate your ad, click on 'Edit & Reactivate Ad' and then c…" at bounding box center [814, 180] width 372 height 8
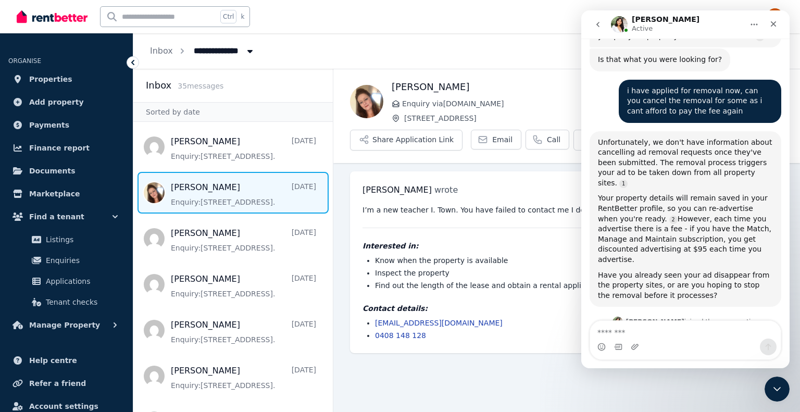
scroll to position [1381, 0]
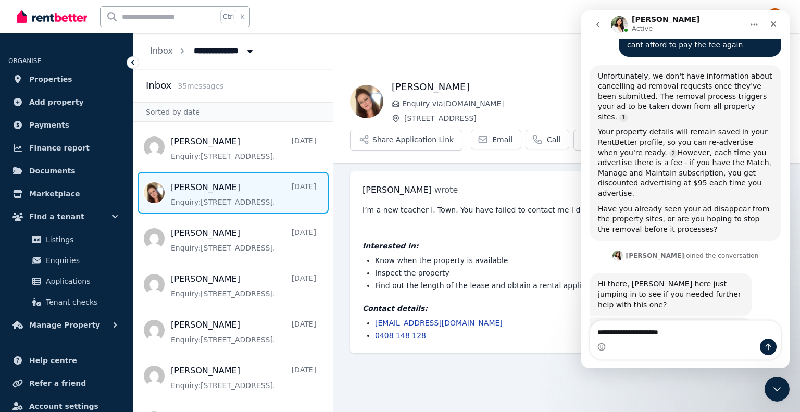
type textarea "**********"
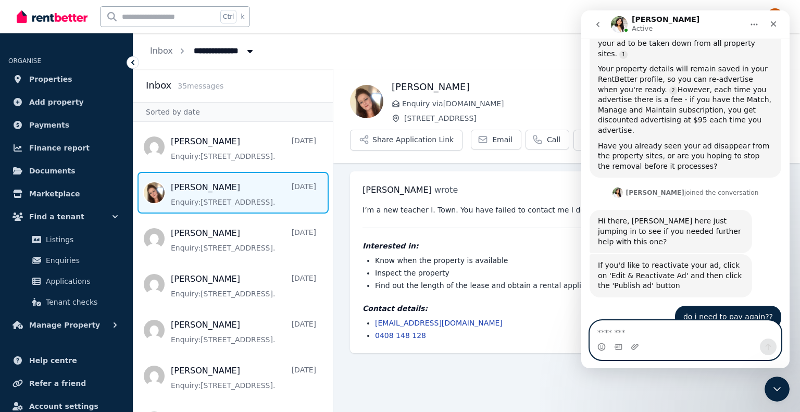
scroll to position [1443, 0]
type textarea "**********"
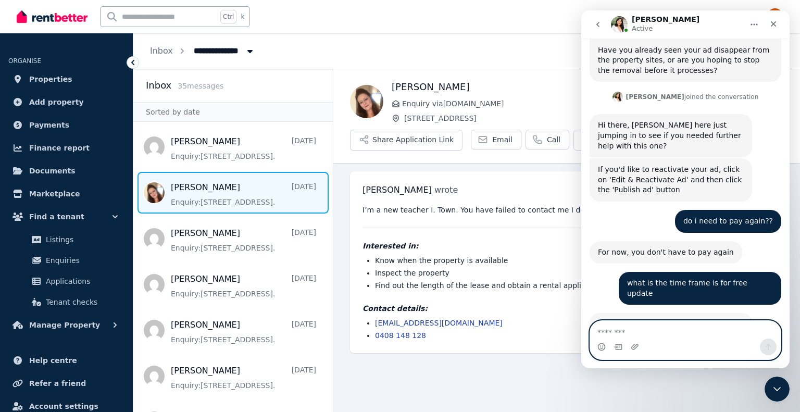
scroll to position [1546, 0]
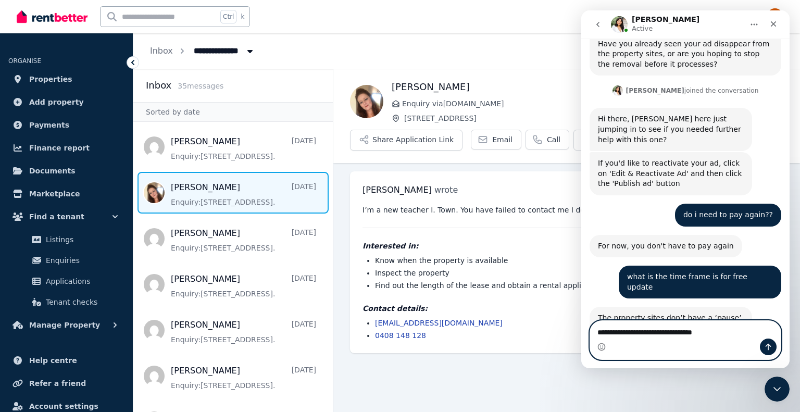
click at [605, 333] on textarea "**********" at bounding box center [685, 330] width 191 height 18
click at [716, 328] on textarea "**********" at bounding box center [685, 330] width 191 height 18
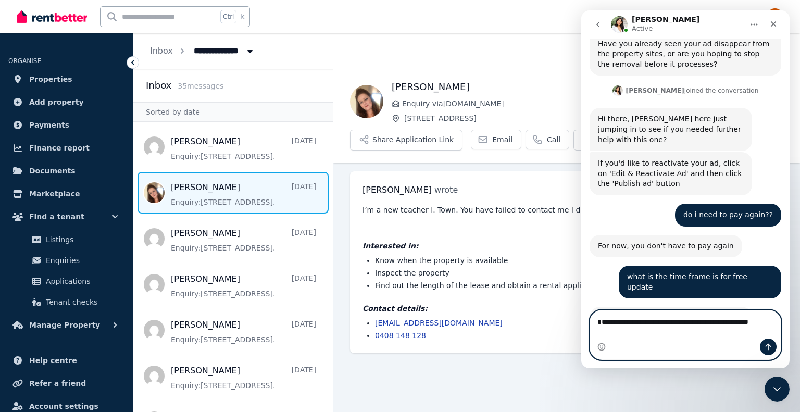
scroll to position [1556, 0]
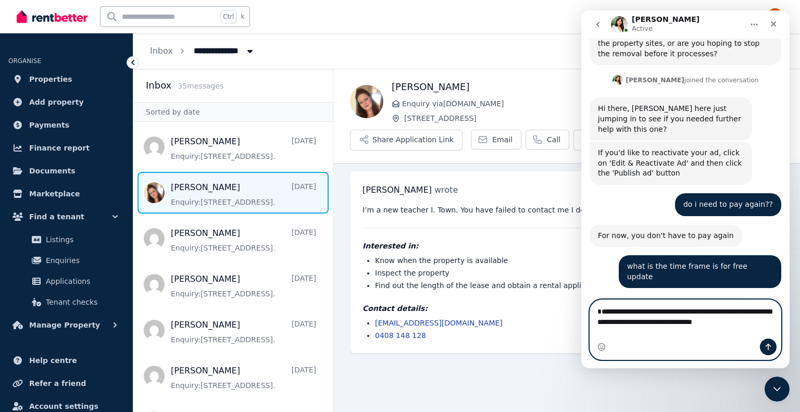
type textarea "**********"
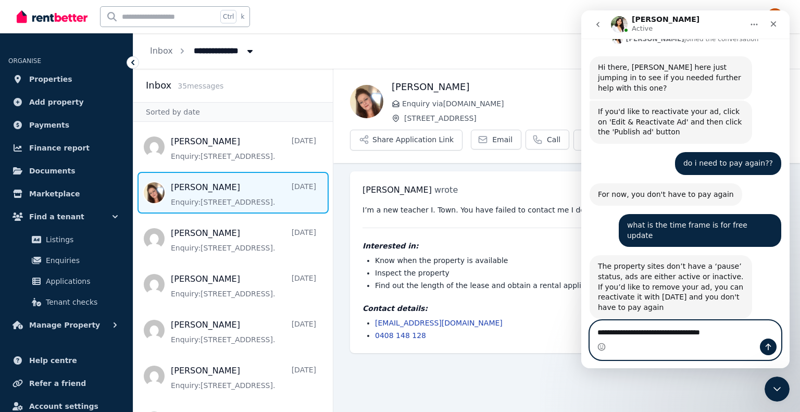
scroll to position [1608, 0]
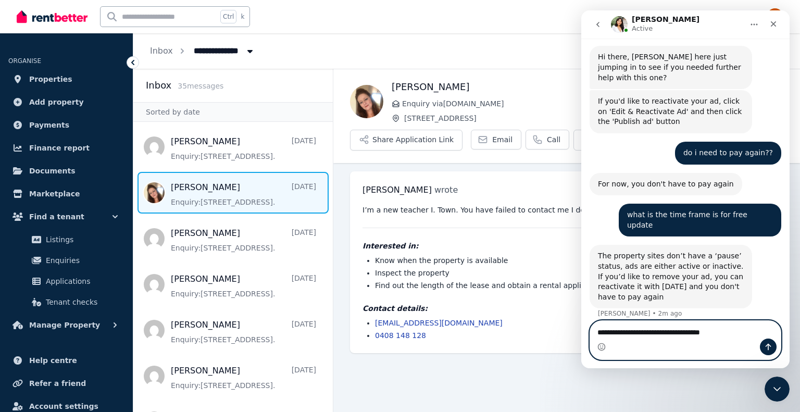
type textarea "**********"
click at [770, 343] on icon "Send a message…" at bounding box center [768, 347] width 8 height 8
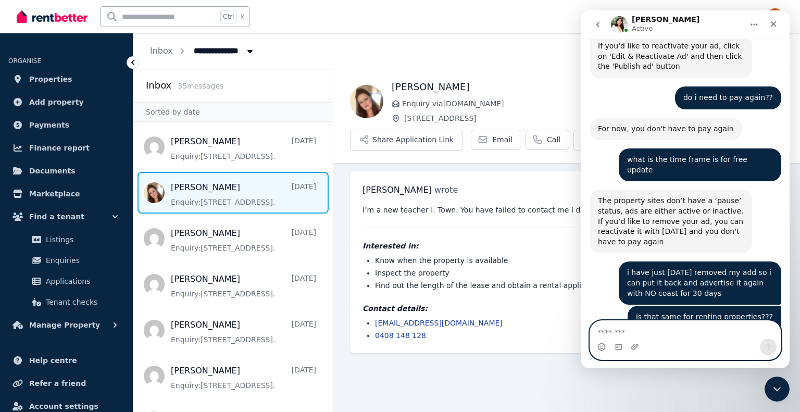
scroll to position [1662, 0]
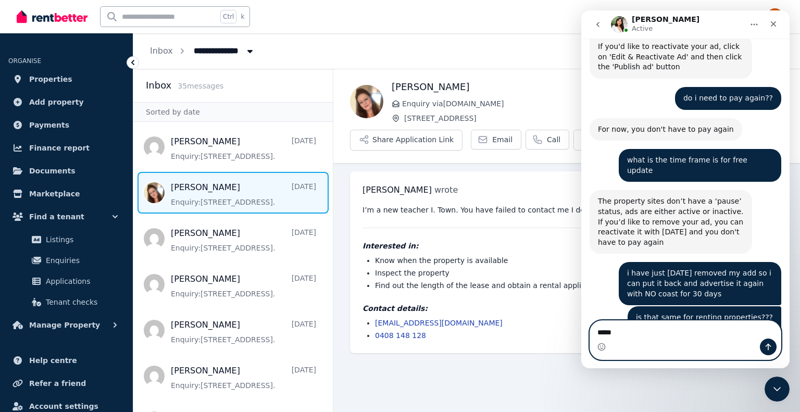
type textarea "******"
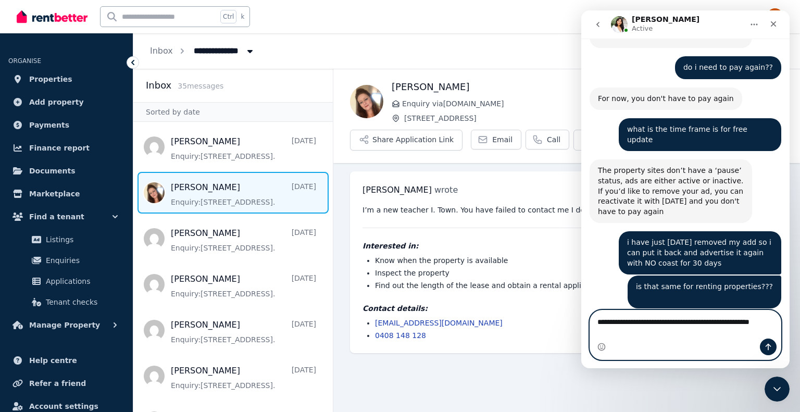
scroll to position [1704, 0]
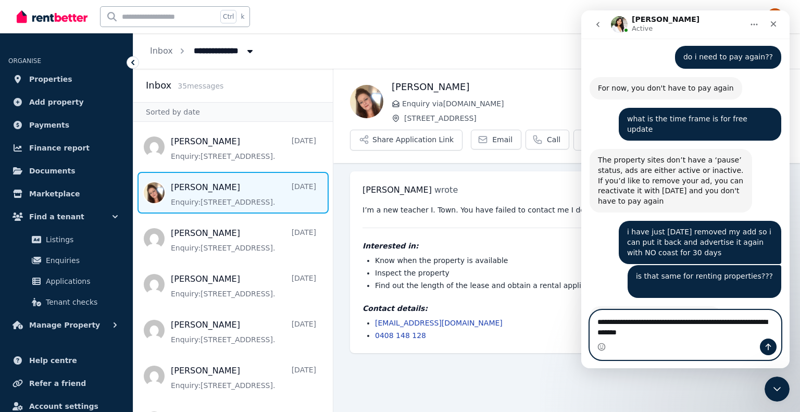
type textarea "**********"
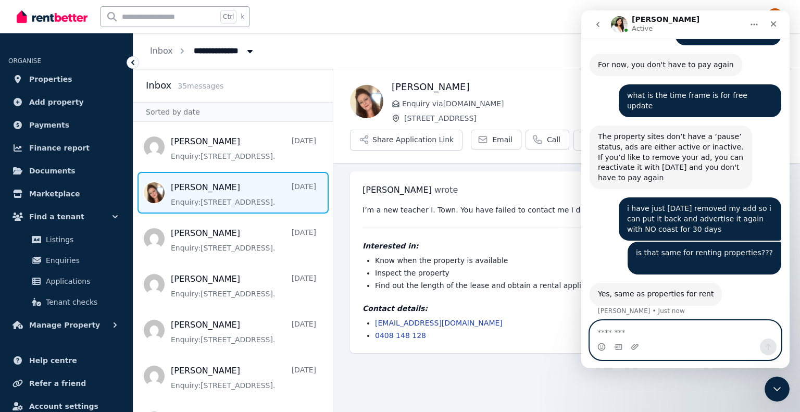
scroll to position [1727, 0]
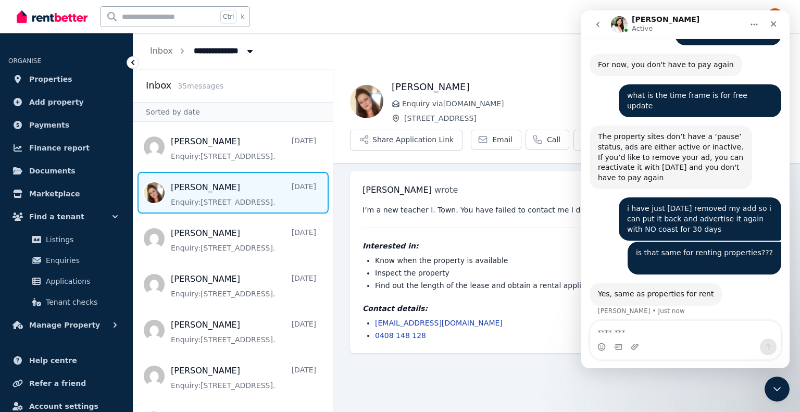
click at [464, 171] on div "Stephanie wrote 6 days ago 6:13 pm on Thu, 14 Aug 2025 I’m a new teacher I. Tow…" at bounding box center [566, 262] width 433 height 182
click at [775, 385] on icon "Close Intercom Messenger" at bounding box center [775, 387] width 12 height 12
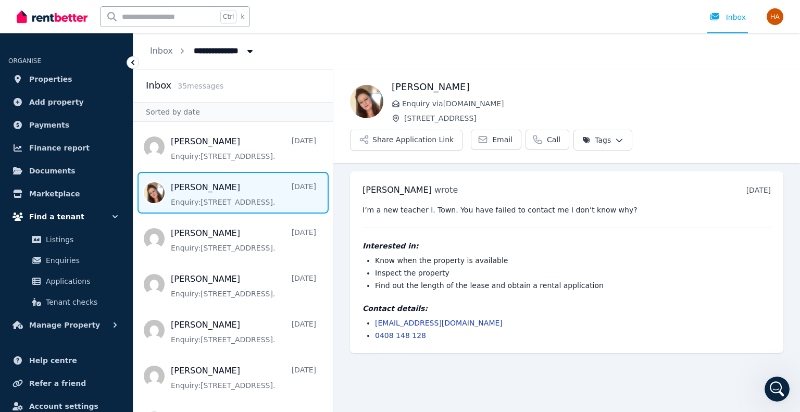
click at [58, 213] on span "Find a tenant" at bounding box center [56, 216] width 55 height 12
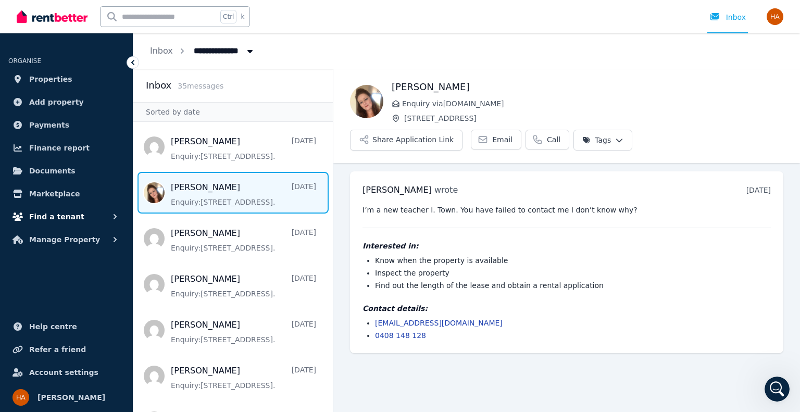
click at [58, 213] on span "Find a tenant" at bounding box center [56, 216] width 55 height 12
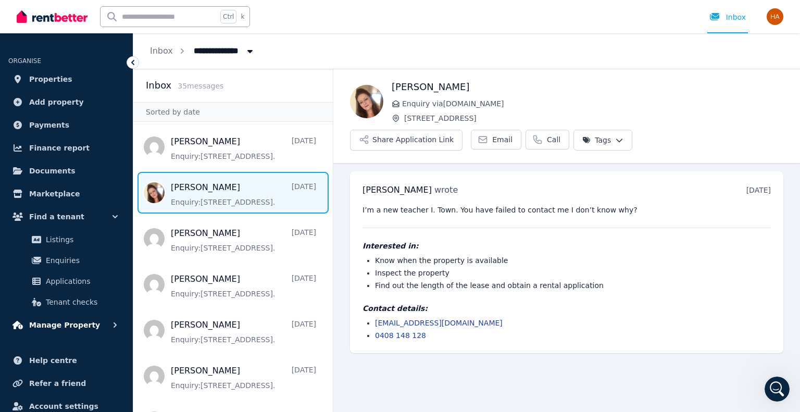
click at [73, 323] on span "Manage Property" at bounding box center [64, 325] width 71 height 12
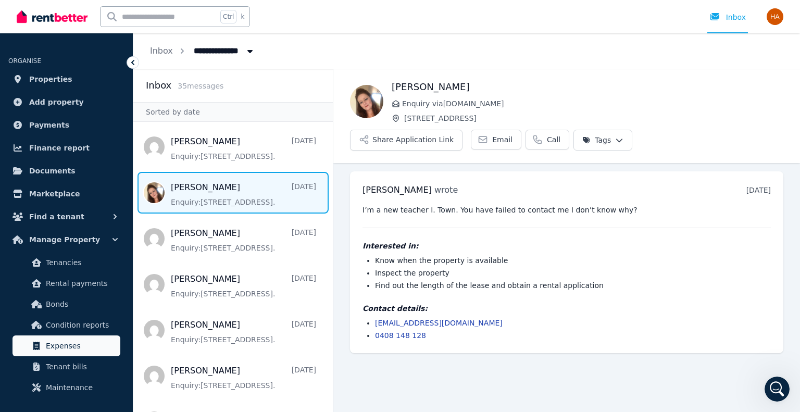
click at [65, 344] on span "Expenses" at bounding box center [81, 346] width 70 height 12
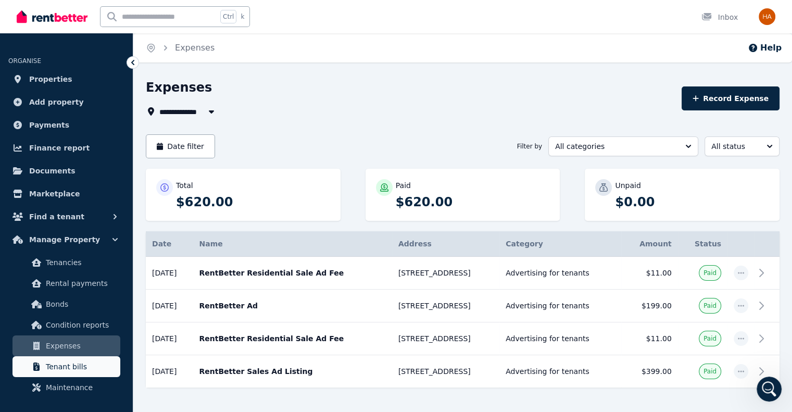
click at [69, 364] on span "Tenant bills" at bounding box center [81, 366] width 70 height 12
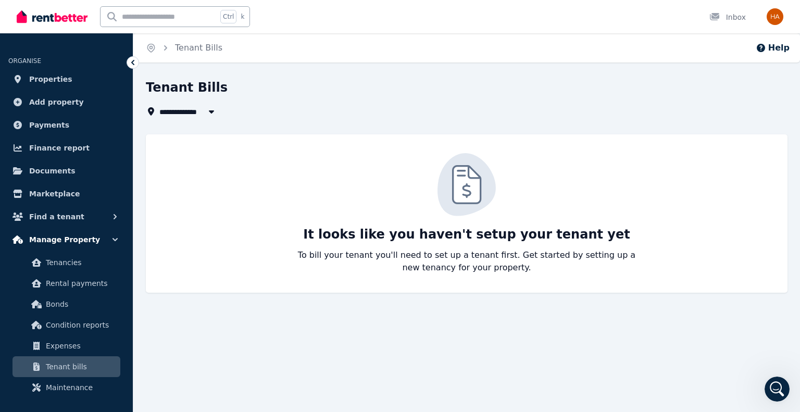
click at [64, 241] on span "Manage Property" at bounding box center [64, 239] width 71 height 12
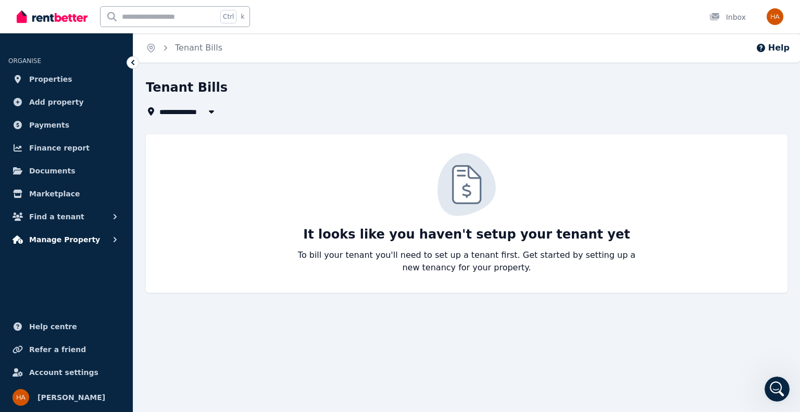
click at [65, 237] on span "Manage Property" at bounding box center [64, 239] width 71 height 12
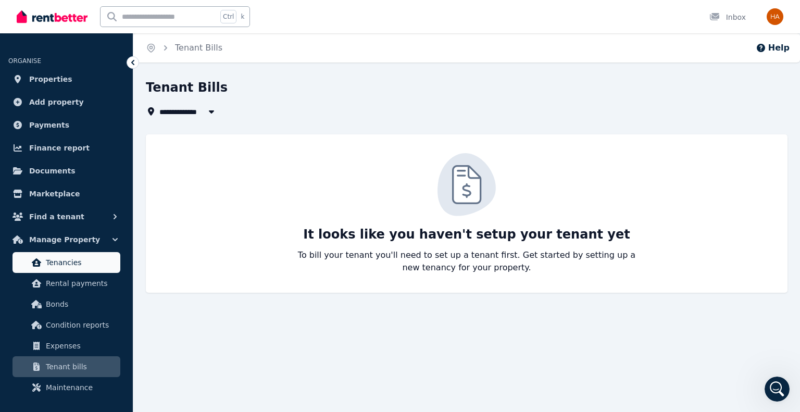
click at [68, 261] on span "Tenancies" at bounding box center [81, 262] width 70 height 12
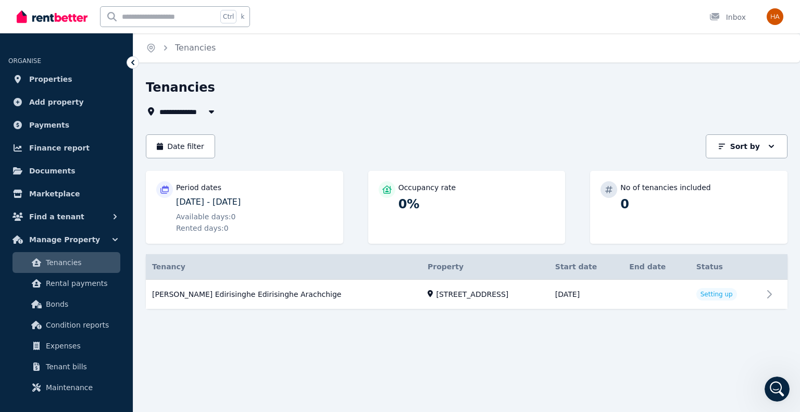
click at [194, 198] on p "22/05/2025 - 20/08/2025" at bounding box center [254, 202] width 157 height 12
click at [87, 282] on span "Rental payments" at bounding box center [81, 283] width 70 height 12
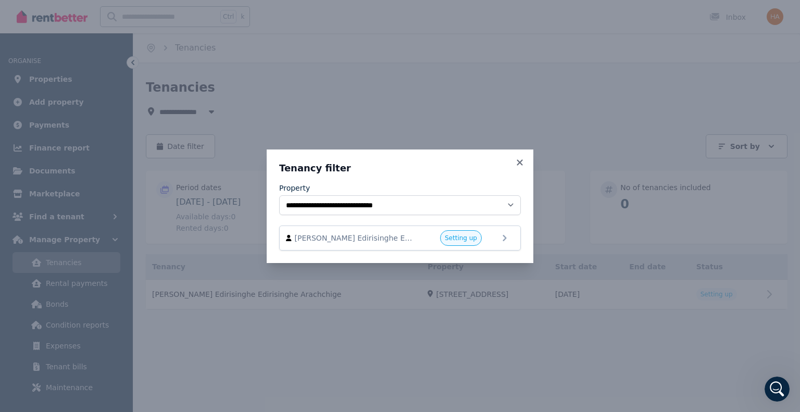
click at [516, 162] on icon at bounding box center [520, 162] width 10 height 9
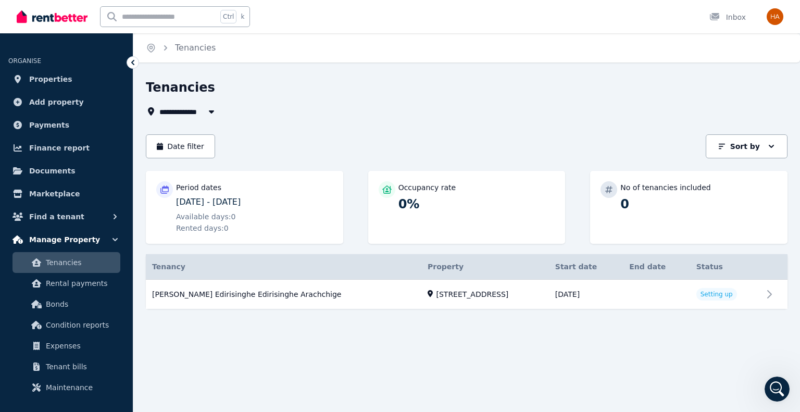
click at [59, 236] on span "Manage Property" at bounding box center [64, 239] width 71 height 12
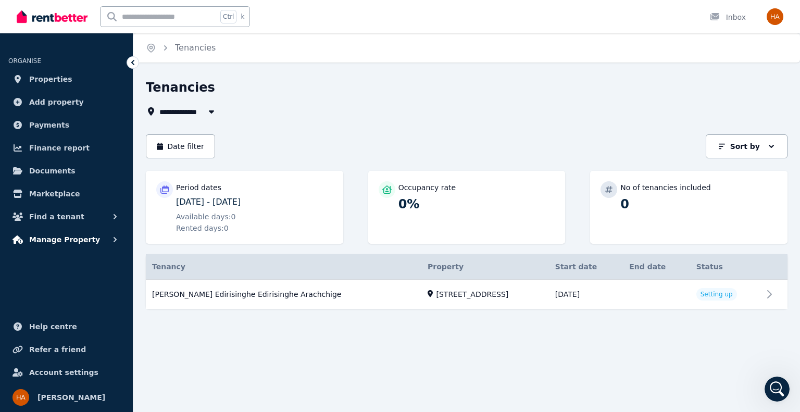
click at [59, 236] on span "Manage Property" at bounding box center [64, 239] width 71 height 12
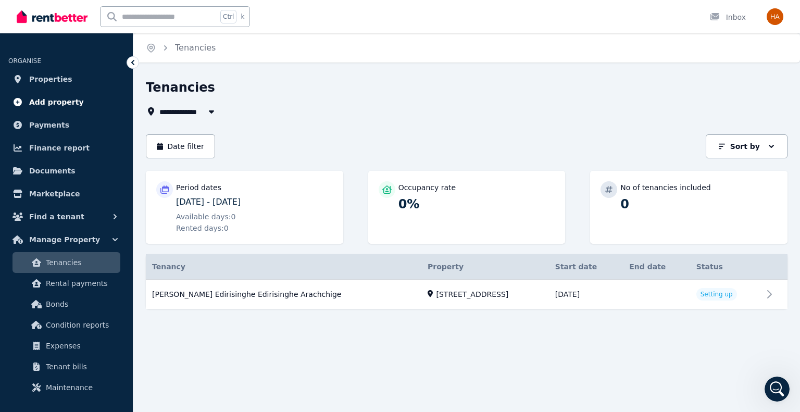
click at [46, 95] on link "Add property" at bounding box center [66, 102] width 116 height 21
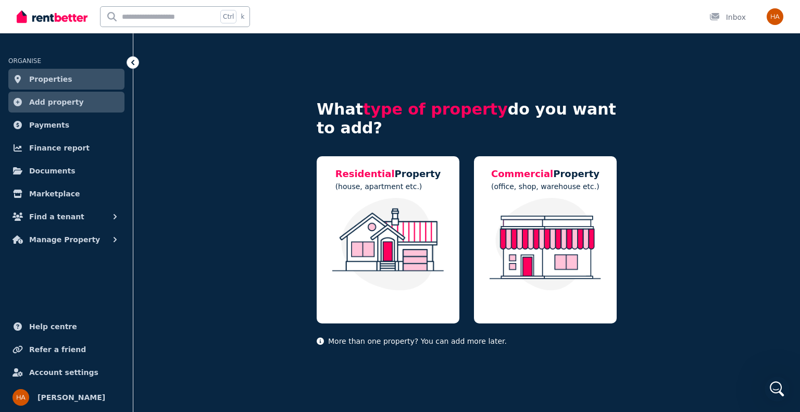
click at [46, 80] on span "Properties" at bounding box center [50, 79] width 43 height 12
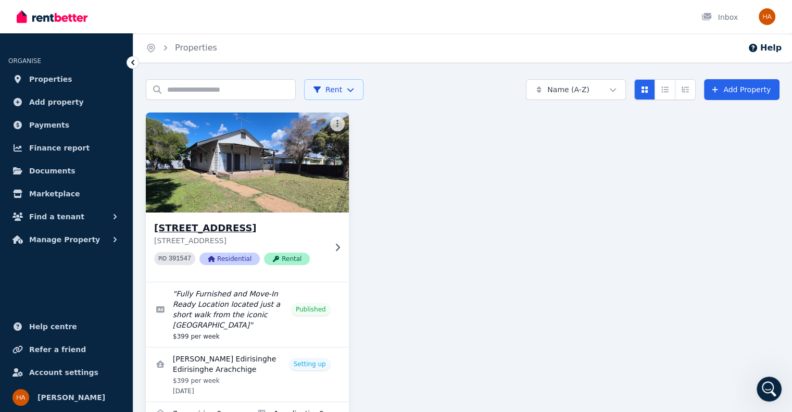
click at [263, 150] on img at bounding box center [247, 162] width 213 height 105
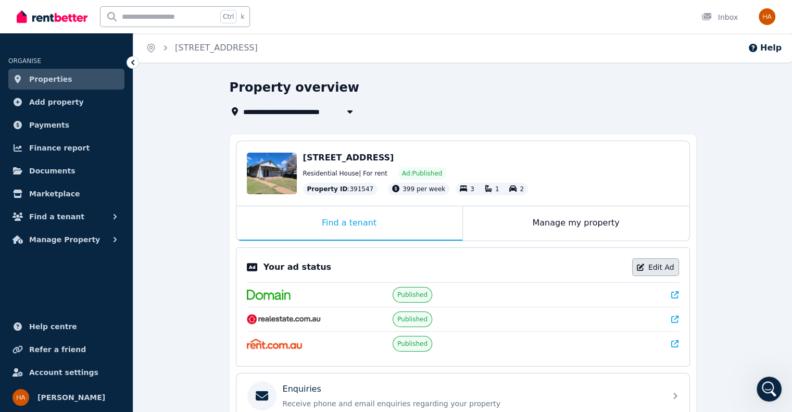
click at [661, 265] on link "Edit Ad" at bounding box center [655, 267] width 47 height 18
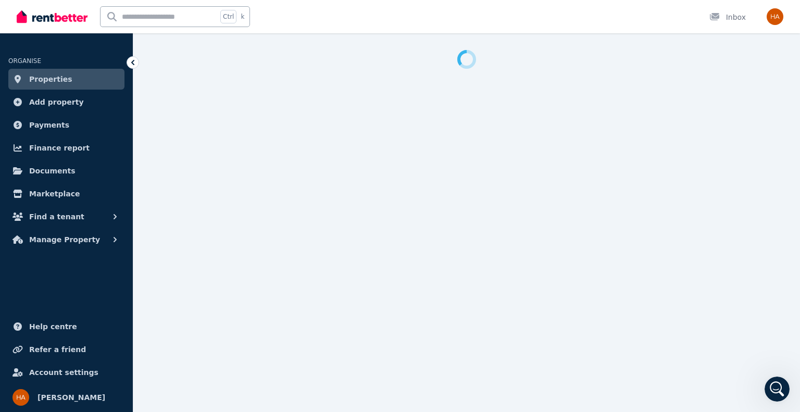
select select "**********"
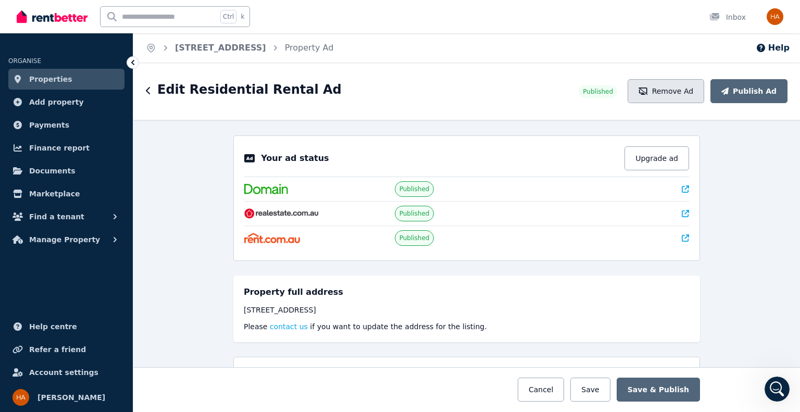
click at [681, 92] on button "Remove Ad" at bounding box center [666, 91] width 77 height 24
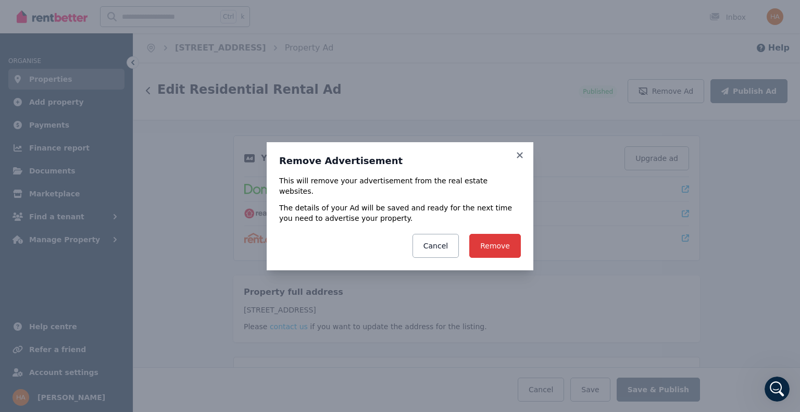
click at [485, 247] on button "Remove" at bounding box center [495, 246] width 52 height 24
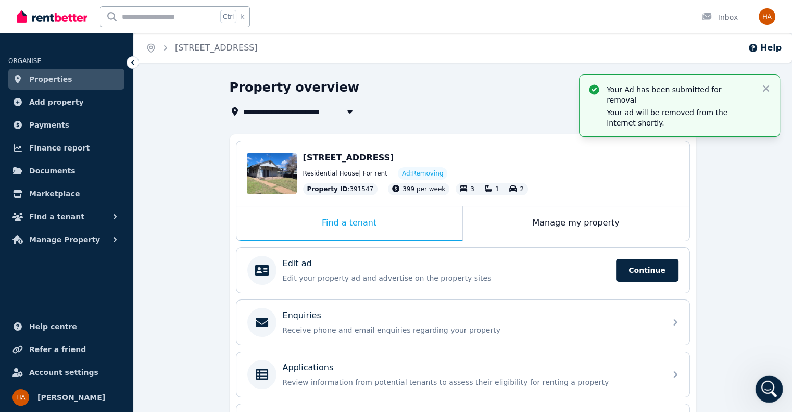
click at [769, 386] on icon "Open Intercom Messenger" at bounding box center [767, 387] width 17 height 17
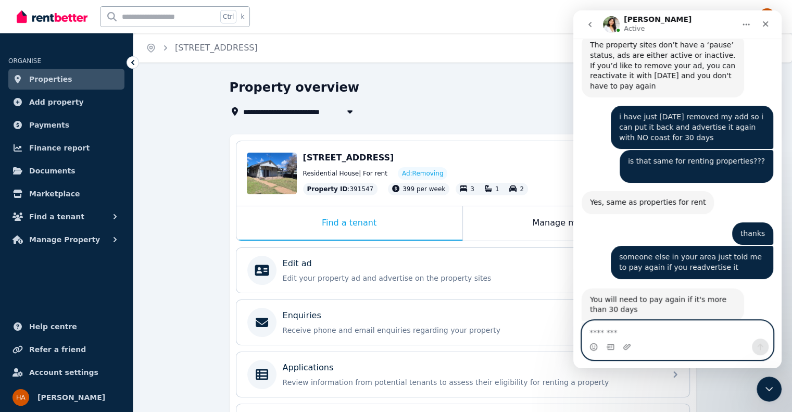
scroll to position [1823, 0]
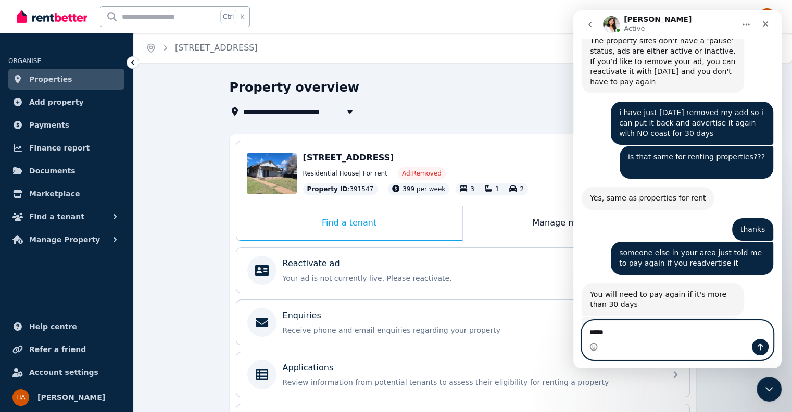
type textarea "******"
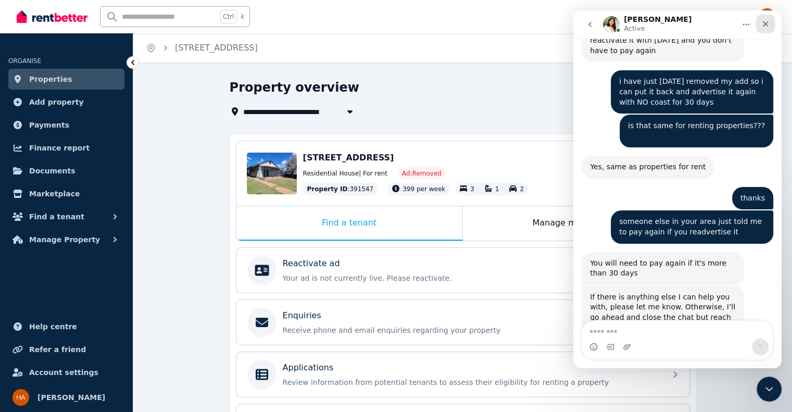
click at [762, 22] on icon "Close" at bounding box center [765, 24] width 8 height 8
